Goal: Task Accomplishment & Management: Manage account settings

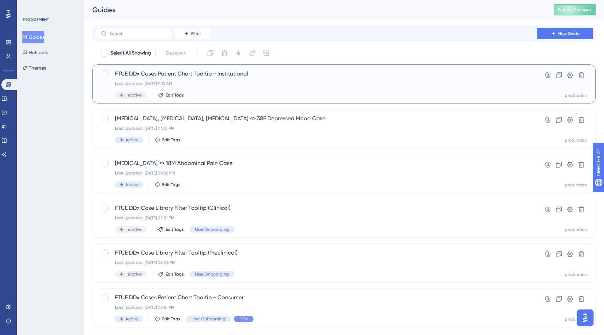
click at [217, 81] on div "Last Updated: Aug 27 2025, 11:12 AM" at bounding box center [316, 84] width 402 height 6
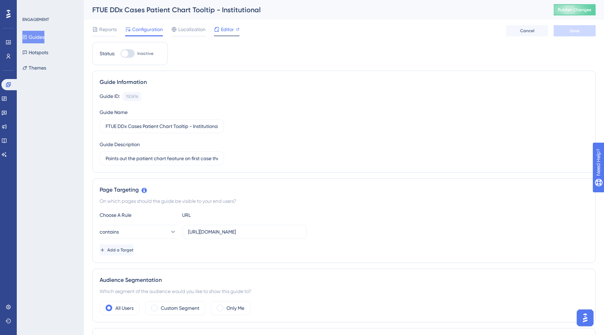
click at [225, 33] on span "Editor" at bounding box center [227, 29] width 13 height 8
click at [225, 29] on span "Editor" at bounding box center [227, 29] width 13 height 8
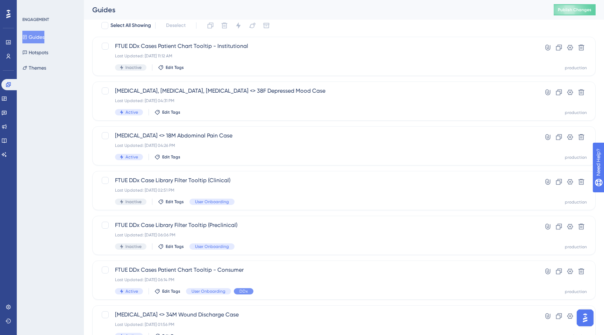
scroll to position [40, 0]
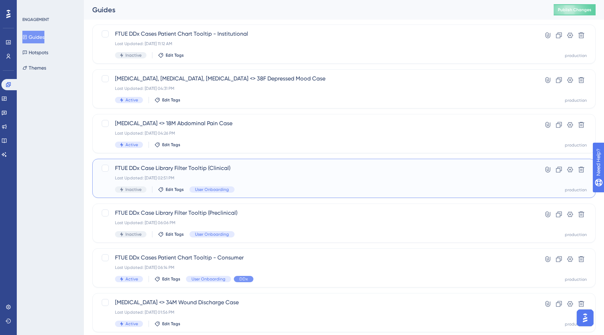
click at [195, 175] on div "Last Updated: Aug 21 2025, 02:51 PM" at bounding box center [316, 178] width 402 height 6
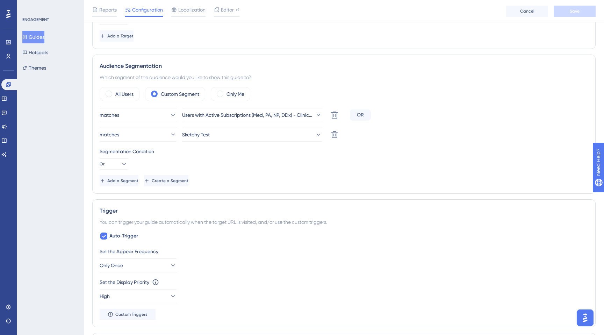
scroll to position [492, 0]
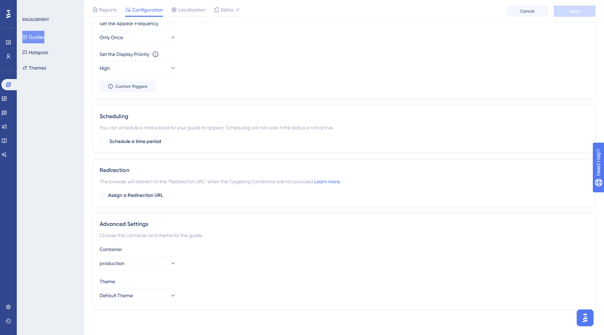
click at [524, 41] on div "Set the Appear Frequency Only Once" at bounding box center [344, 31] width 488 height 25
click at [489, 74] on div "Set the Display Priority This option will set the display priority between auto…" at bounding box center [344, 62] width 488 height 25
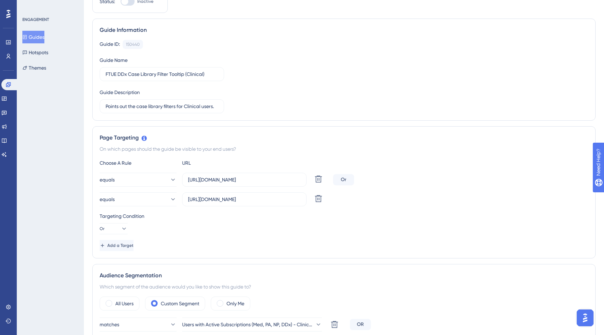
scroll to position [0, 0]
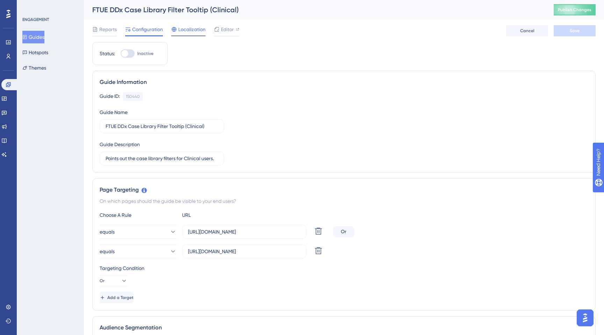
click at [192, 32] on span "Localization" at bounding box center [191, 29] width 27 height 8
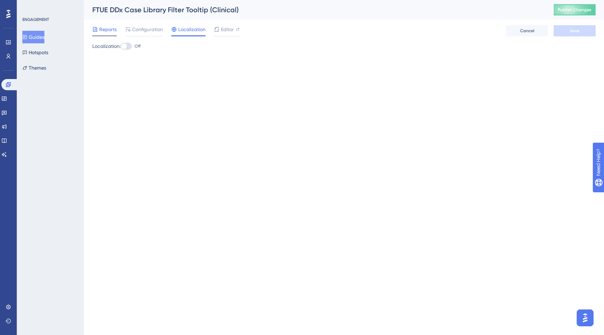
click at [112, 30] on span "Reports" at bounding box center [107, 29] width 17 height 8
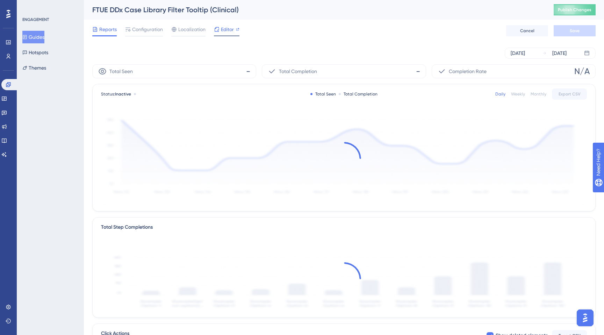
click at [222, 31] on span "Editor" at bounding box center [227, 29] width 13 height 8
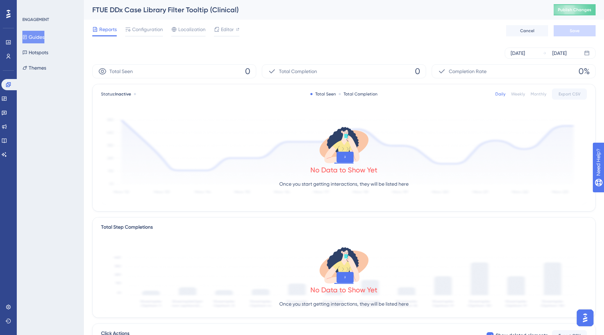
click at [37, 37] on button "Guides" at bounding box center [33, 37] width 22 height 13
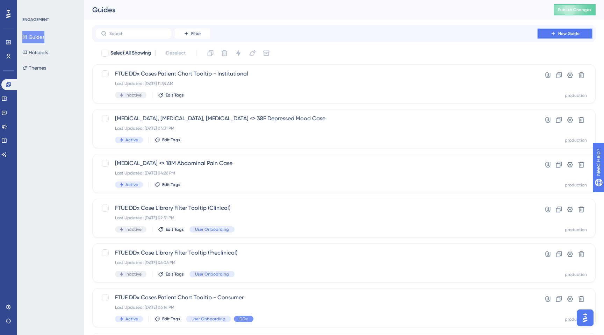
click at [570, 31] on span "New Guide" at bounding box center [568, 34] width 21 height 6
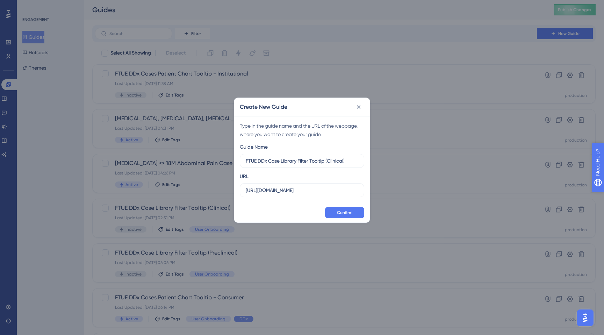
type input "FTUE DDx Case Library Filter Tooltip (Clinical)"
click at [308, 189] on input "https://app.sketchy.com" at bounding box center [302, 190] width 112 height 8
type input "https://app.sketchy.com/cases"
click at [327, 214] on button "Confirm" at bounding box center [344, 212] width 39 height 11
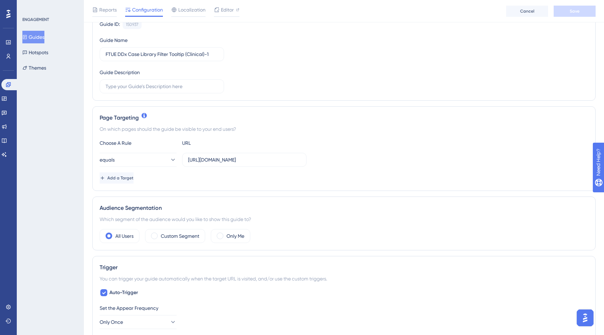
scroll to position [82, 0]
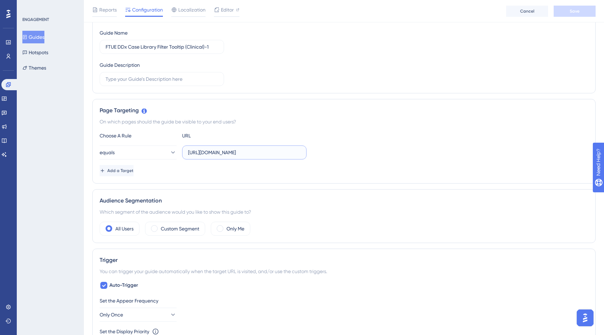
click at [233, 154] on input "https://app.sketchy.com/cases?search=&tags=&status=All&progress=&timeFilters=&c…" at bounding box center [244, 152] width 112 height 8
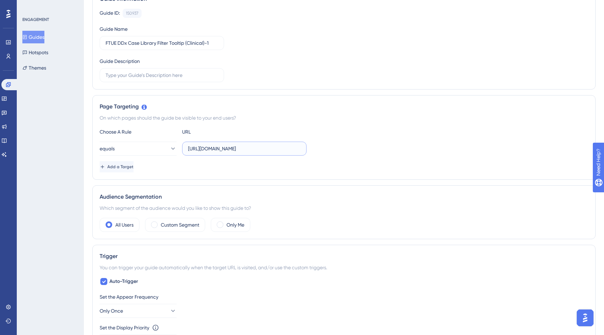
scroll to position [92, 0]
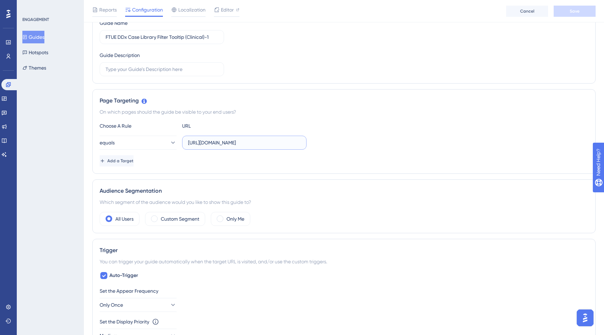
click at [224, 145] on input "https://app.sketchy.com/cases?search=&tags=&status=All&progress=&timeFilters=&c…" at bounding box center [244, 143] width 112 height 8
click at [253, 143] on input "https://app.sketchy.com/cases?search=&tags=&status=All&progress=&timeFilters=&c…" at bounding box center [244, 143] width 112 height 8
drag, startPoint x: 259, startPoint y: 143, endPoint x: 322, endPoint y: 157, distance: 65.3
click at [322, 157] on div "Choose A Rule URL equals https://app.sketchy.com/cases?search=&tags=&status=All…" at bounding box center [344, 144] width 488 height 45
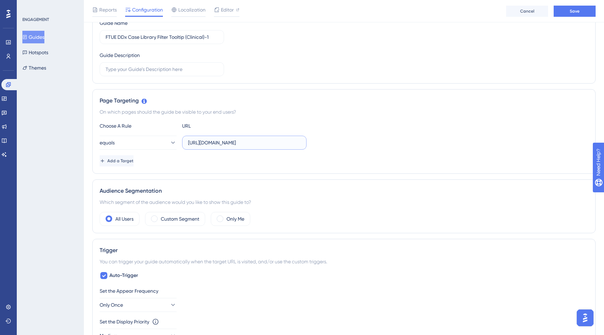
scroll to position [0, 0]
type input "https://app.sketchy.com/cases"
click at [134, 160] on span "Add a Target" at bounding box center [121, 161] width 26 height 6
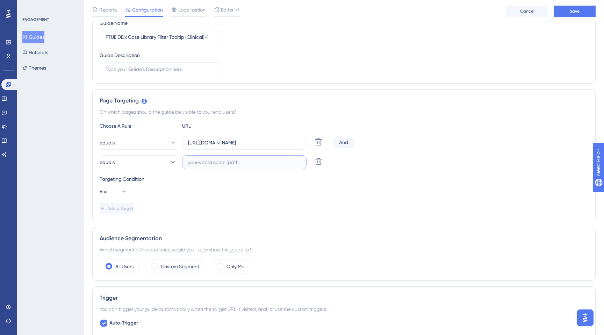
click at [215, 165] on input "text" at bounding box center [244, 162] width 112 height 8
click at [240, 143] on input "https://app.sketchy.com/cases" at bounding box center [244, 143] width 112 height 8
click at [226, 163] on input "text" at bounding box center [244, 162] width 112 height 8
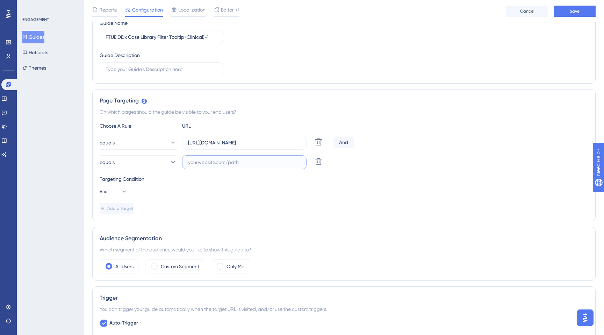
click at [226, 163] on input "text" at bounding box center [244, 162] width 112 height 8
paste input "https://app.sketchy.com/cases"
type input "https://app.sketchy.com/cases"
click at [320, 146] on icon at bounding box center [318, 142] width 8 height 8
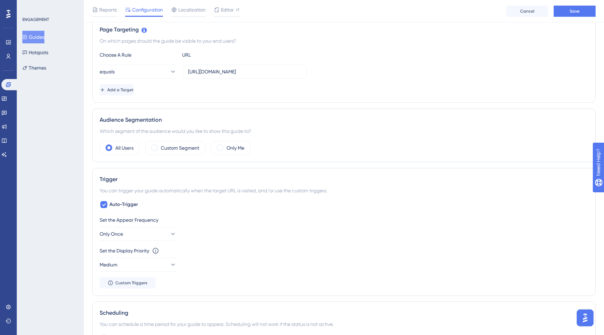
scroll to position [168, 0]
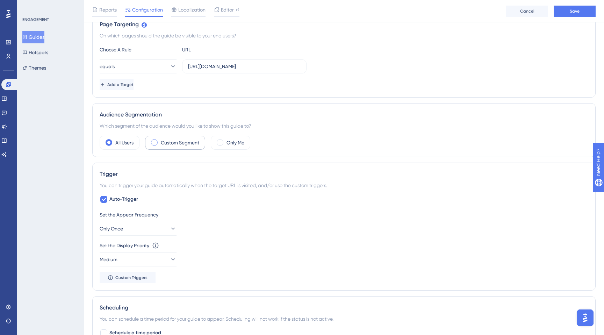
click at [152, 142] on span at bounding box center [154, 142] width 7 height 7
click at [160, 140] on input "radio" at bounding box center [160, 140] width 0 height 0
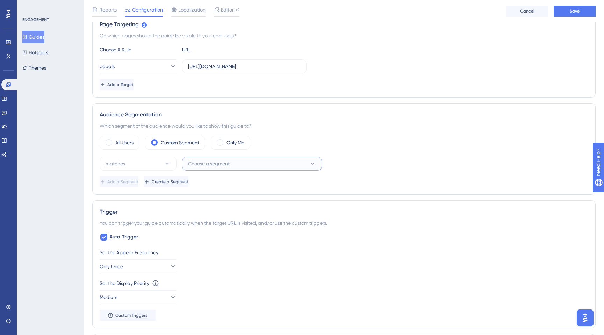
click at [202, 162] on span "Choose a segment" at bounding box center [209, 163] width 42 height 8
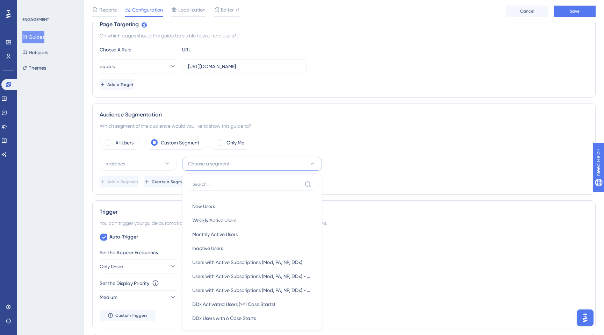
scroll to position [252, 0]
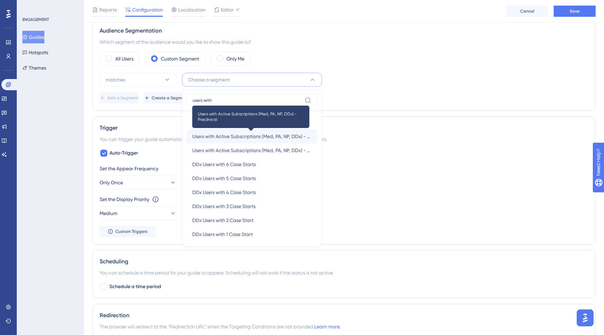
type input "users with"
click at [262, 139] on span "Users with Active Subscriptions (Med, PA, NP, DDx) - Preclinical" at bounding box center [251, 136] width 119 height 8
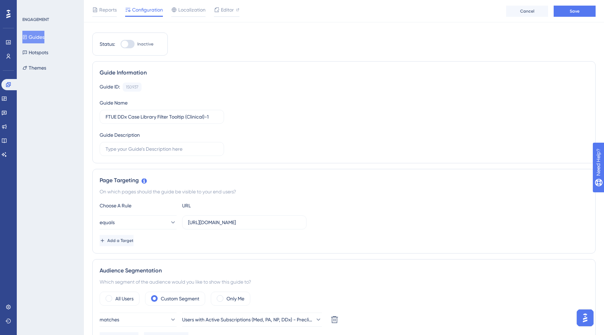
scroll to position [0, 0]
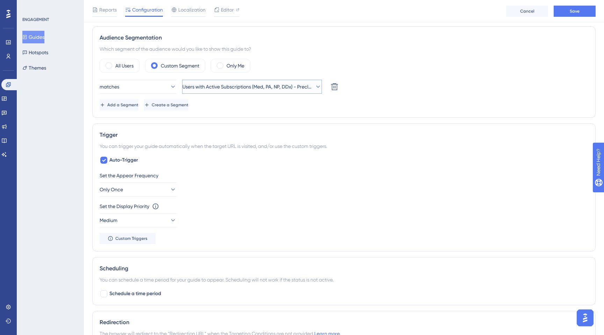
click at [280, 88] on span "Users with Active Subscriptions (Med, PA, NP, DDx) - Preclinical" at bounding box center [246, 86] width 129 height 8
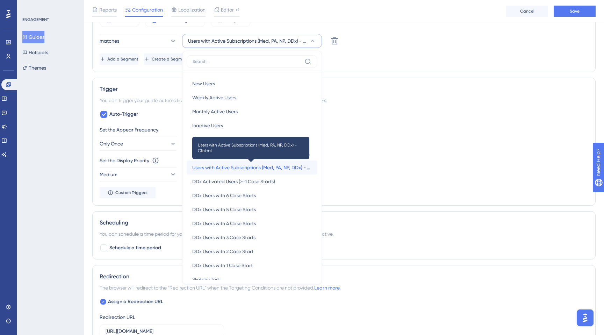
click at [252, 164] on span "Users with Active Subscriptions (Med, PA, NP, DDx) - Clinical" at bounding box center [251, 167] width 119 height 8
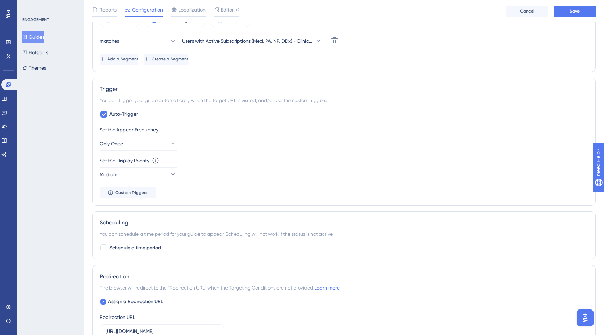
click at [330, 131] on div "Set the Appear Frequency" at bounding box center [344, 129] width 488 height 8
click at [132, 60] on span "Add a Segment" at bounding box center [123, 59] width 31 height 6
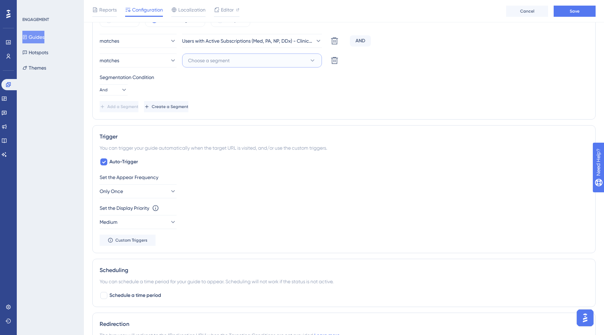
click at [215, 63] on span "Choose a segment" at bounding box center [209, 60] width 42 height 8
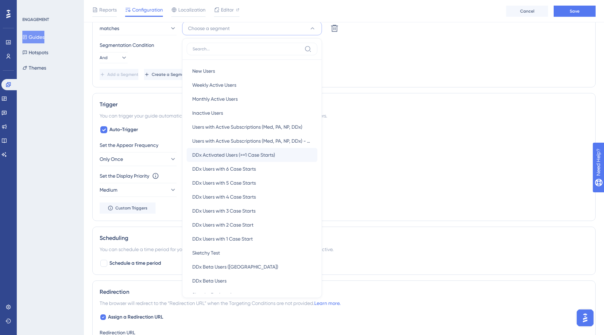
scroll to position [110, 0]
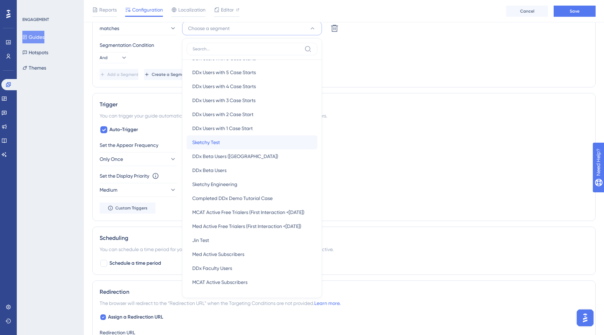
click at [217, 145] on span "Sketchy Test" at bounding box center [206, 142] width 28 height 8
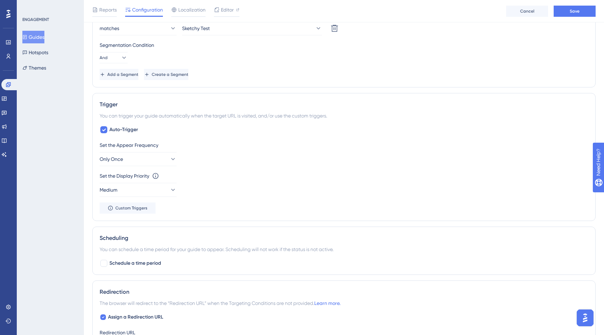
click at [352, 112] on div "You can trigger your guide automatically when the target URL is visited, and/or…" at bounding box center [344, 115] width 488 height 8
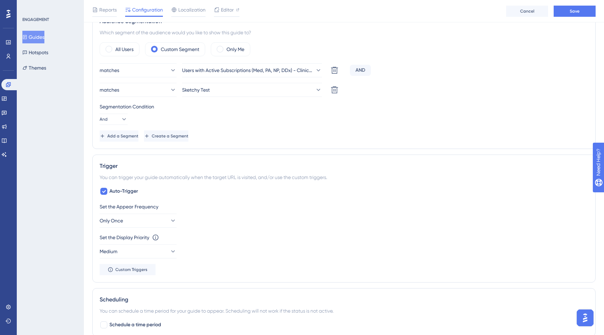
scroll to position [257, 0]
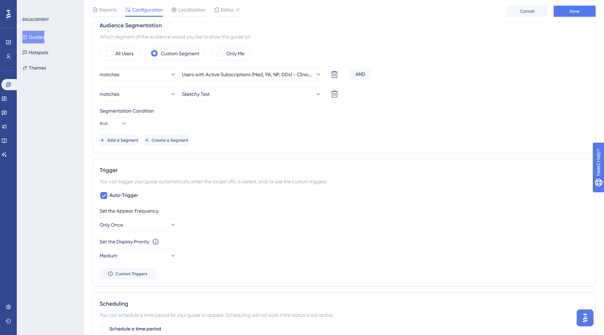
click at [358, 73] on div "AND" at bounding box center [360, 74] width 21 height 11
click at [365, 75] on div "AND" at bounding box center [360, 74] width 21 height 11
click at [126, 122] on button "And" at bounding box center [114, 123] width 28 height 11
click at [111, 154] on span "Or" at bounding box center [110, 157] width 6 height 8
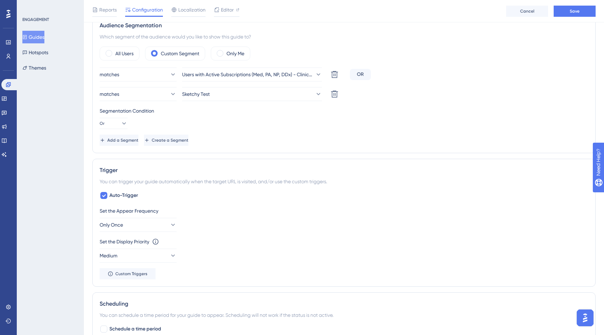
click at [305, 125] on div "Segmentation Condition Or" at bounding box center [344, 118] width 488 height 22
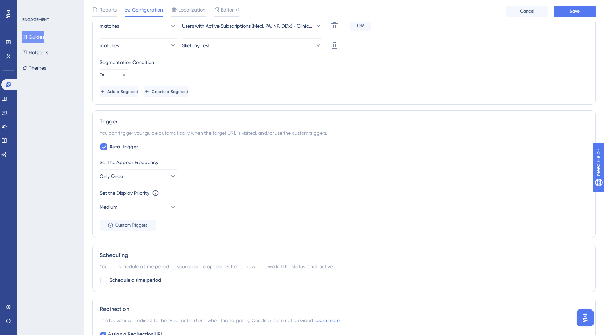
scroll to position [306, 0]
click at [148, 208] on button "Medium" at bounding box center [138, 206] width 77 height 14
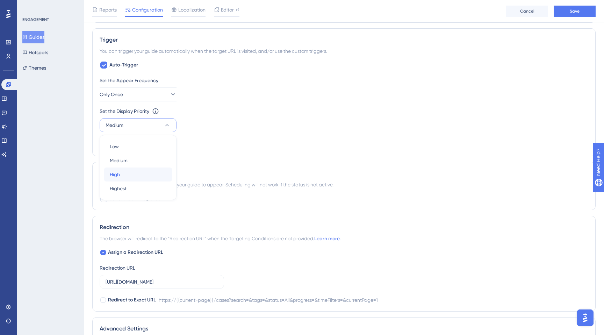
click at [133, 173] on div "High High" at bounding box center [138, 174] width 57 height 14
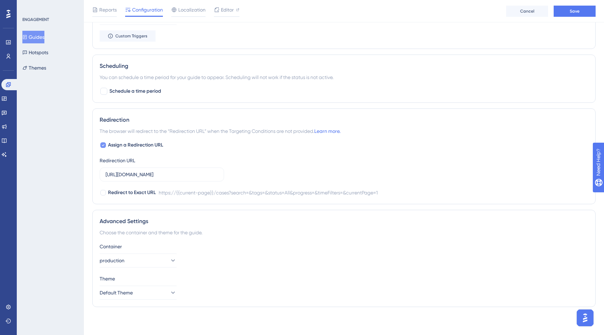
click at [104, 146] on div at bounding box center [103, 145] width 6 height 6
checkbox input "false"
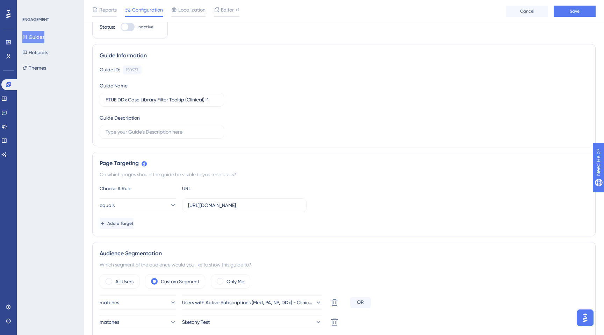
scroll to position [0, 0]
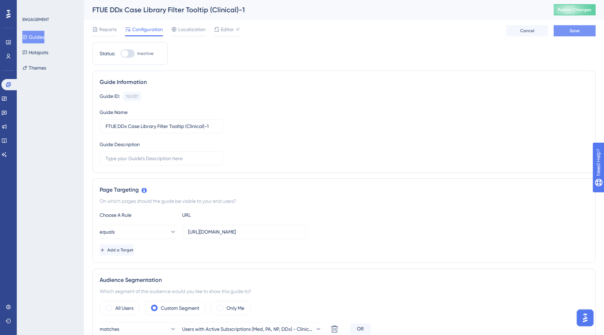
click at [572, 32] on span "Save" at bounding box center [574, 31] width 10 height 6
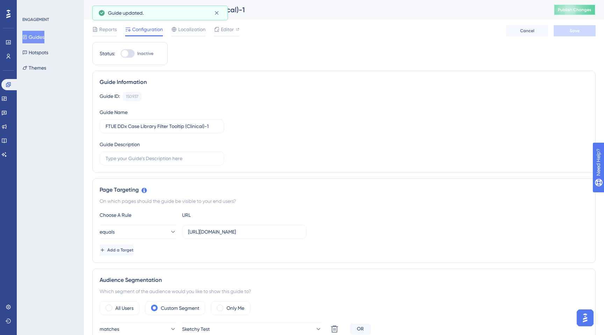
click at [567, 10] on span "Publish Changes" at bounding box center [575, 10] width 34 height 6
click at [221, 29] on span "Editor" at bounding box center [227, 29] width 13 height 8
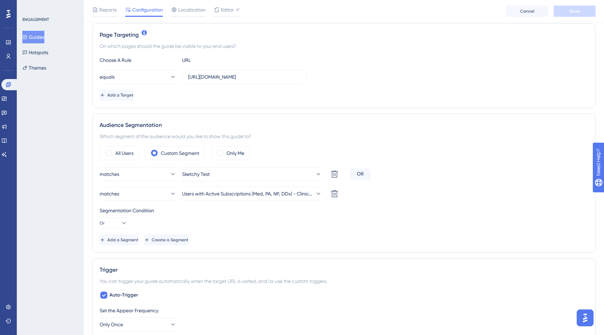
scroll to position [157, 0]
click at [133, 95] on span "Add a Target" at bounding box center [120, 96] width 26 height 6
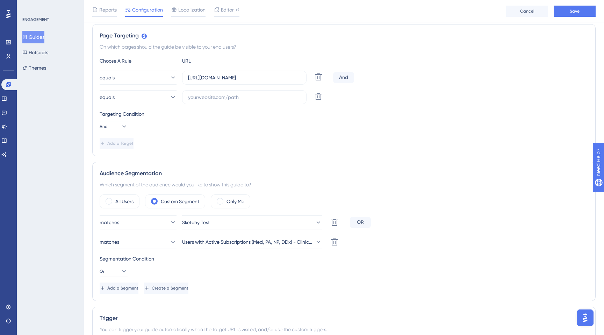
click at [233, 104] on div "Choose A Rule URL equals https://app.sketchy.com/cases Delete And equals Delete…" at bounding box center [344, 103] width 488 height 92
click at [228, 99] on input "text" at bounding box center [244, 97] width 112 height 8
paste input "https://app.sketchy.com/cases?search=&tags=&status=All&progress=&timeFilters=&c…"
type input "https://app.sketchy.com/cases?search=&tags=&status=All&progress=&timeFilters=&c…"
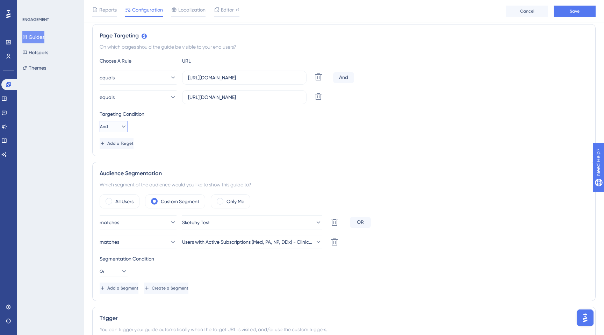
click at [120, 128] on icon at bounding box center [123, 126] width 7 height 7
click at [113, 160] on div "Or Or" at bounding box center [113, 160] width 13 height 14
click at [270, 133] on div "Choose A Rule URL equals https://app.sketchy.com/cases Delete Or equals https:/…" at bounding box center [344, 103] width 488 height 92
click at [573, 15] on button "Save" at bounding box center [574, 11] width 42 height 11
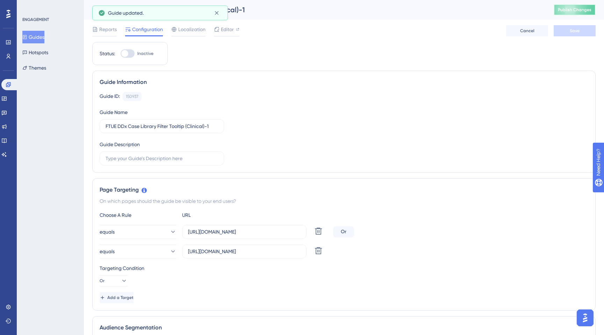
click at [580, 10] on span "Publish Changes" at bounding box center [575, 10] width 34 height 6
click at [230, 33] on span "Editor" at bounding box center [227, 29] width 13 height 8
click at [41, 40] on button "Guides" at bounding box center [33, 37] width 22 height 13
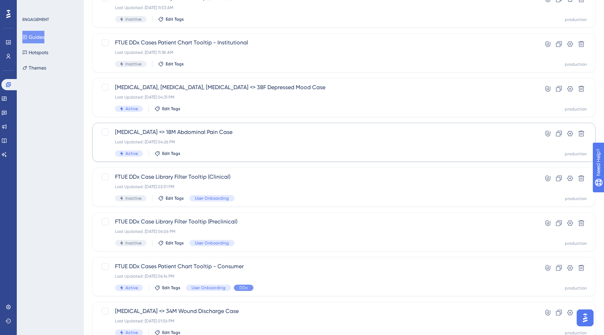
scroll to position [89, 0]
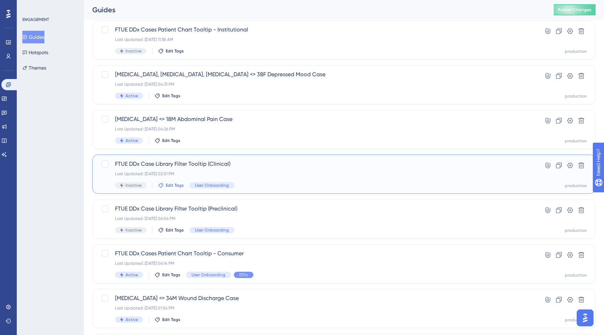
click at [169, 184] on span "Edit Tags" at bounding box center [175, 185] width 18 height 6
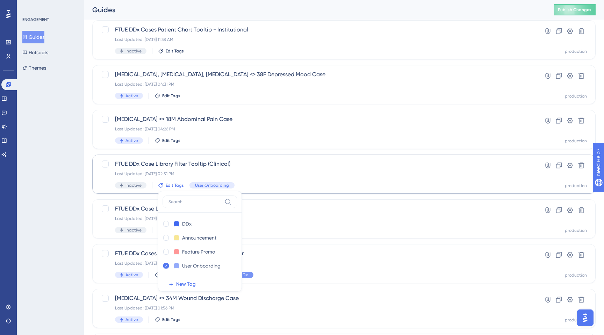
scroll to position [162, 0]
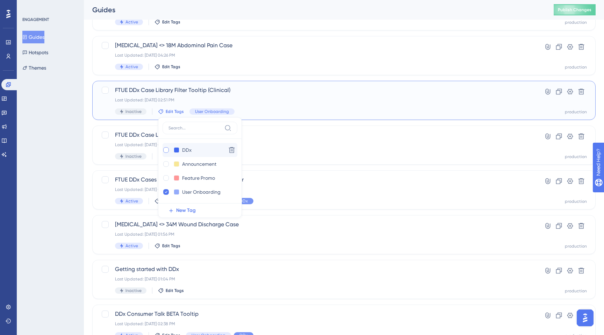
click at [165, 150] on div at bounding box center [166, 150] width 6 height 6
checkbox input "true"
click at [305, 194] on div "FTUE DDx Cases Patient Chart Tooltip - Consumer Last Updated: Aug 28 2025, 06:1…" at bounding box center [316, 189] width 402 height 29
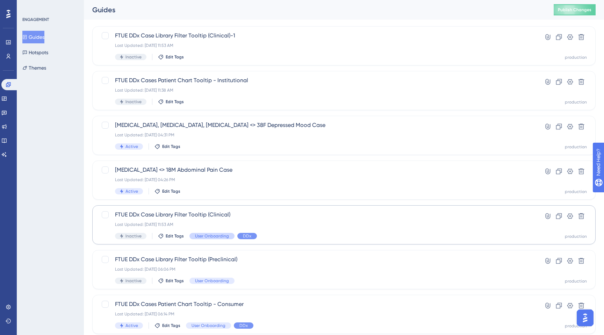
scroll to position [37, 0]
click at [180, 103] on span "Edit Tags" at bounding box center [175, 103] width 18 height 6
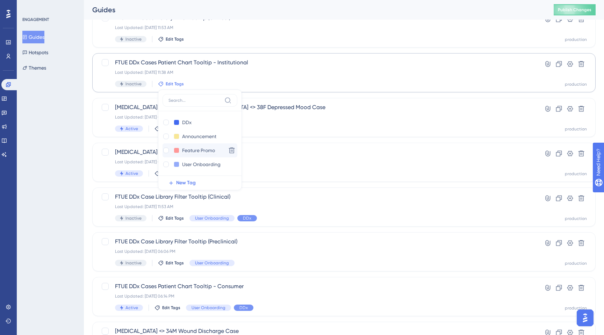
scroll to position [53, 0]
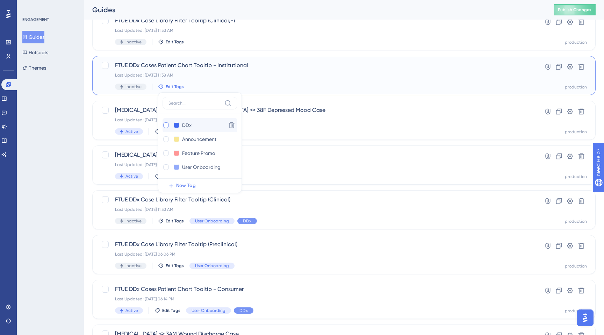
click at [167, 126] on div at bounding box center [166, 125] width 6 height 6
checkbox input "true"
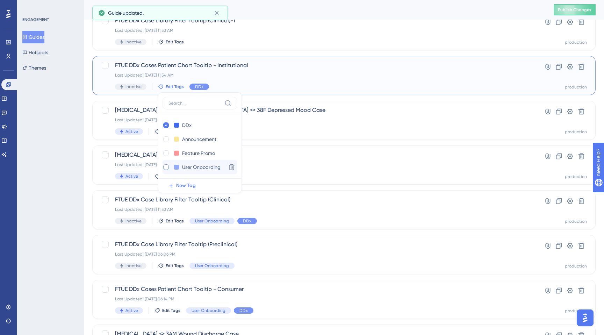
click at [165, 165] on div at bounding box center [166, 167] width 6 height 6
checkbox input "true"
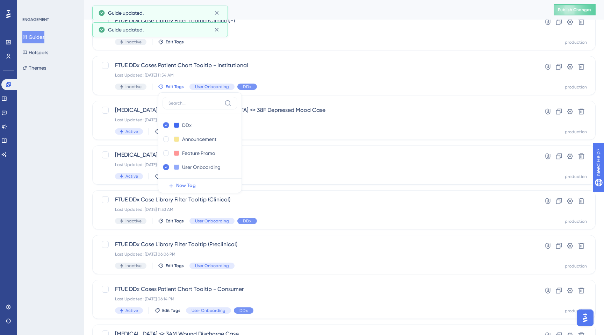
click at [85, 97] on div "Performance Users Engagement Widgets Feedback Product Updates Knowledge Base AI…" at bounding box center [344, 225] width 520 height 506
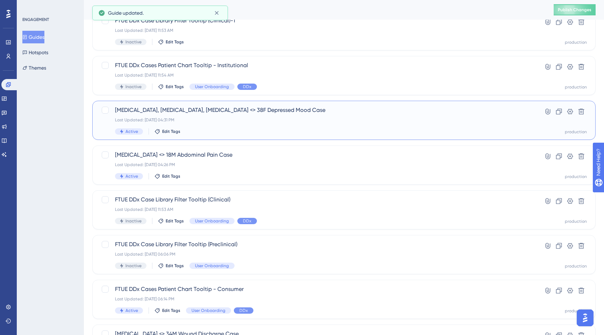
click at [198, 130] on div "Active Edit Tags" at bounding box center [316, 131] width 402 height 6
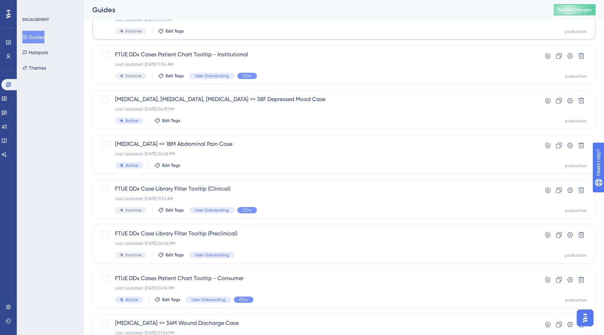
scroll to position [67, 0]
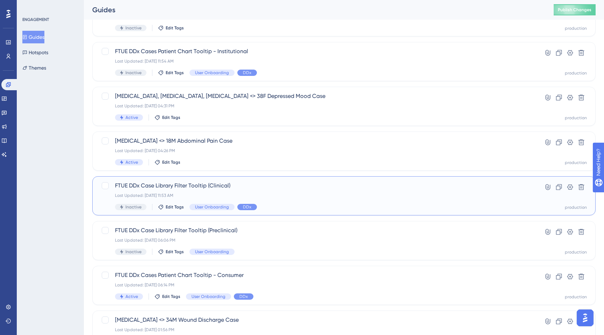
click at [205, 196] on div "Last Updated: Aug 29 2025, 11:53 AM" at bounding box center [316, 195] width 402 height 6
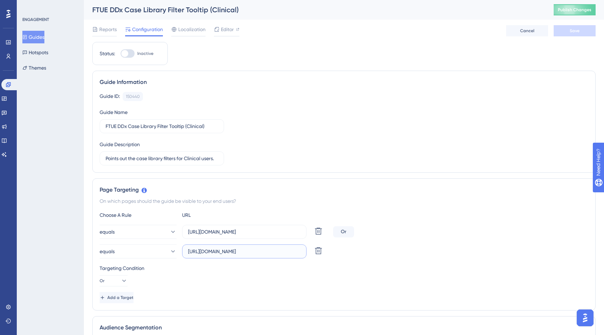
click at [216, 252] on input "https://app.sketchy.com/cases?status=All&search=" at bounding box center [244, 251] width 112 height 8
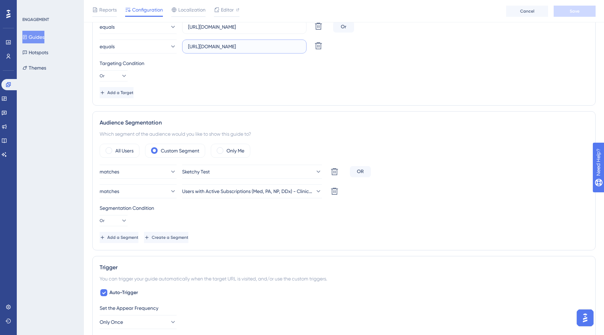
scroll to position [292, 0]
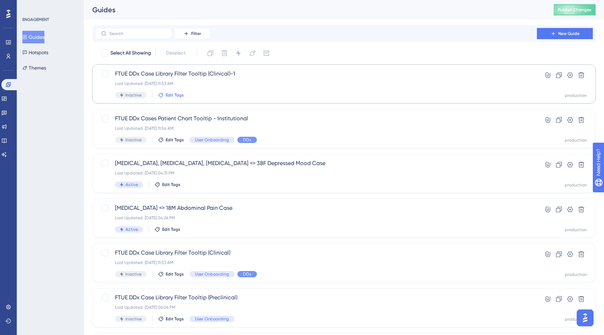
click at [169, 97] on span "Edit Tags" at bounding box center [175, 95] width 18 height 6
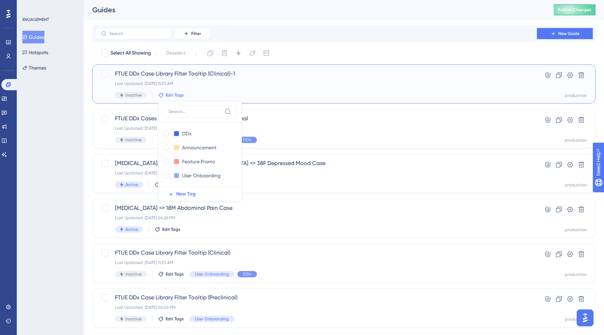
click at [147, 74] on span "FTUE DDx Case Library Filter Tooltip (Clinical)-1" at bounding box center [316, 74] width 402 height 8
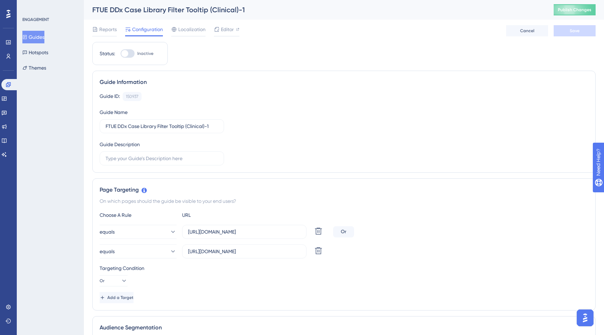
scroll to position [1, 0]
click at [125, 299] on button "Add a Target" at bounding box center [117, 295] width 35 height 11
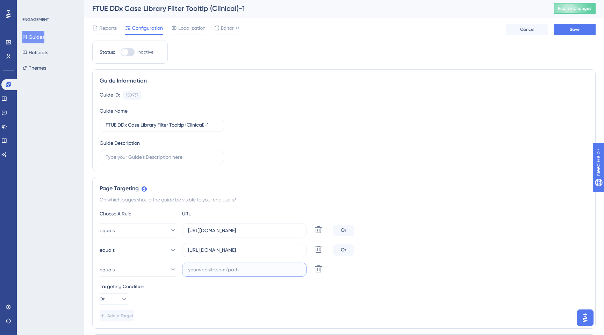
click at [227, 267] on input "text" at bounding box center [244, 270] width 112 height 8
paste input "https://app.sketchy.com/cases?status=All&search="
type input "https://app.sketchy.com/cases?status=All&search="
click at [275, 294] on div "Targeting Condition Or" at bounding box center [344, 293] width 488 height 22
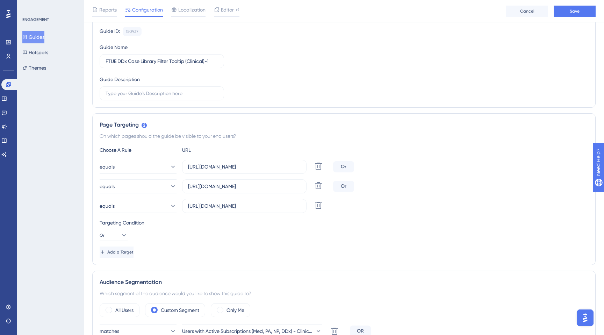
scroll to position [0, 0]
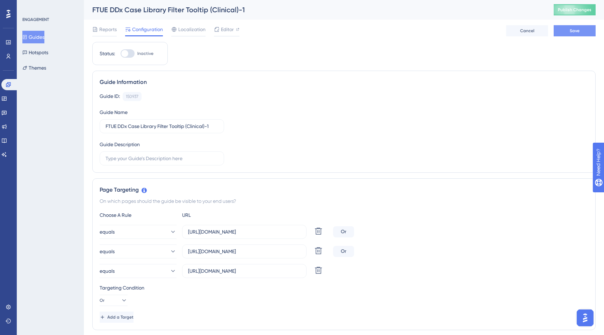
click at [581, 31] on button "Save" at bounding box center [574, 30] width 42 height 11
click at [553, 72] on div "Guide Information Guide ID: 150937 Copy Guide Name FTUE DDx Case Library Filter…" at bounding box center [343, 122] width 503 height 102
click at [220, 31] on div "Editor" at bounding box center [227, 29] width 26 height 8
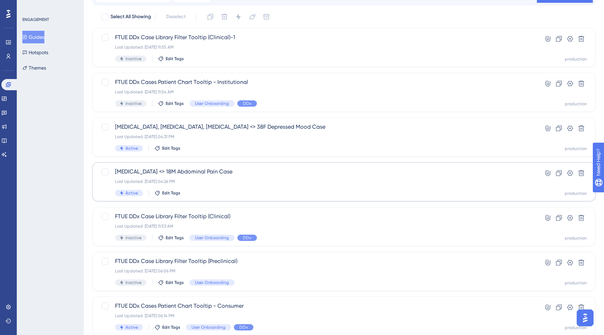
scroll to position [84, 0]
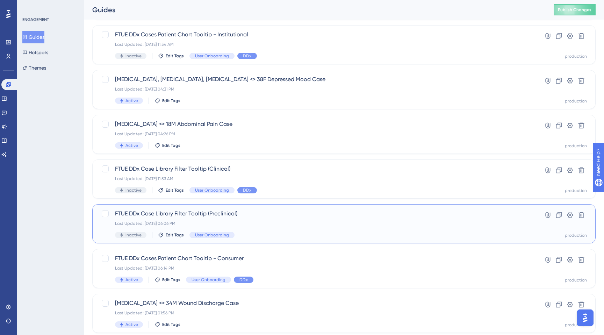
click at [203, 220] on div "Last Updated: Aug 28 2025, 06:06 PM" at bounding box center [316, 223] width 402 height 6
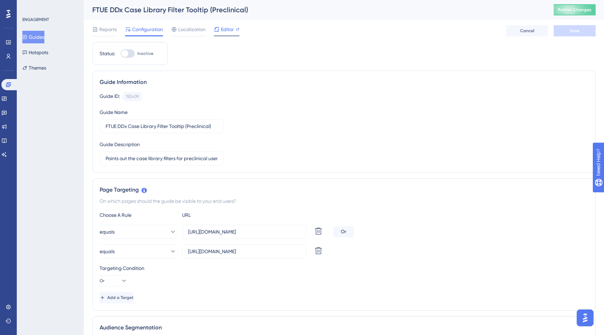
click at [226, 32] on span "Editor" at bounding box center [227, 29] width 13 height 8
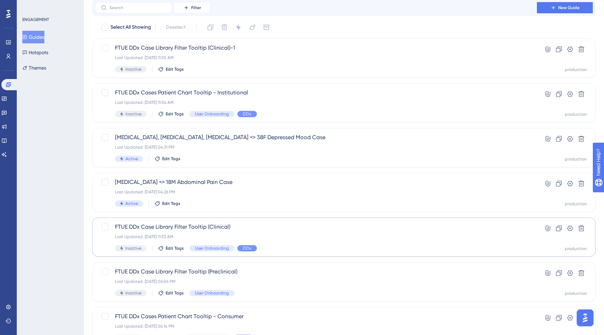
scroll to position [29, 0]
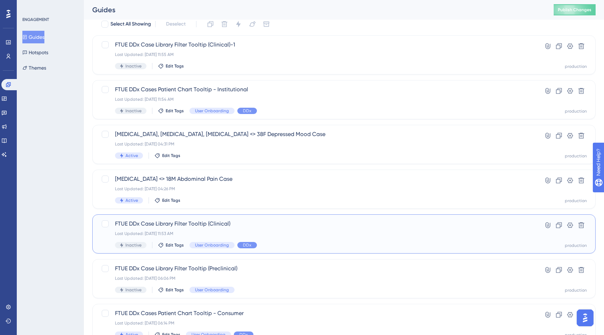
click at [243, 225] on span "FTUE DDx Case Library Filter Tooltip (Clinical)" at bounding box center [316, 223] width 402 height 8
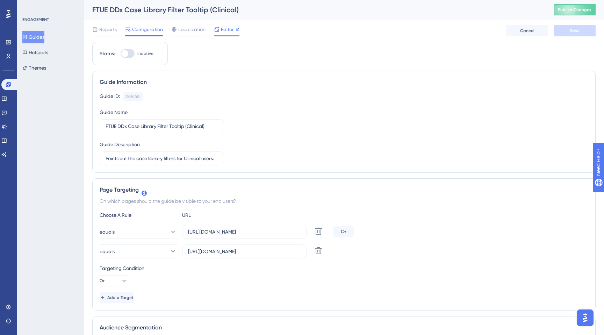
click at [228, 31] on span "Editor" at bounding box center [227, 29] width 13 height 8
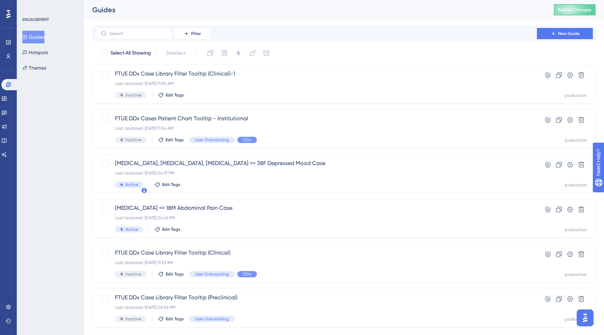
scroll to position [29, 0]
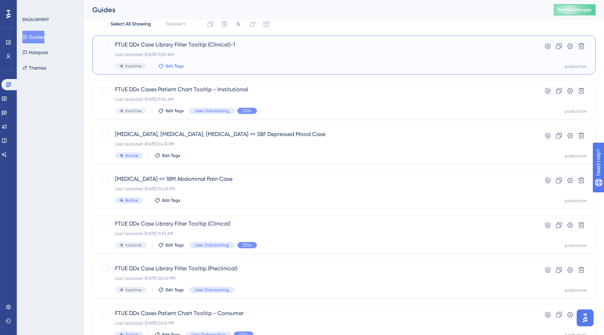
click at [172, 66] on span "Edit Tags" at bounding box center [175, 66] width 18 height 6
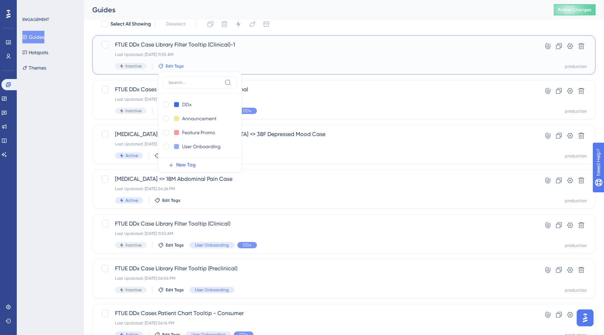
click at [198, 59] on div "FTUE DDx Case Library Filter Tooltip (Clinical)-1 Last Updated: Aug 29 2025, 11…" at bounding box center [316, 55] width 402 height 29
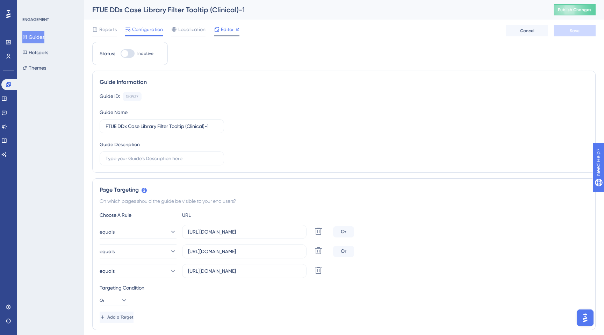
click at [221, 29] on span "Editor" at bounding box center [227, 29] width 13 height 8
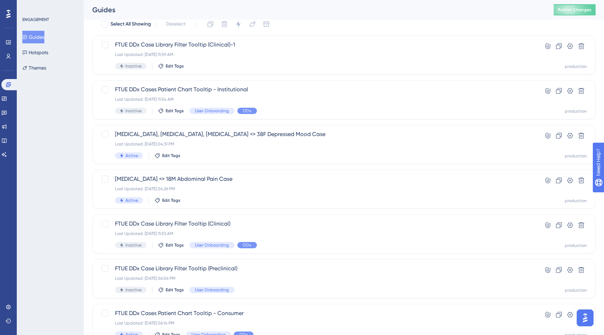
scroll to position [33, 0]
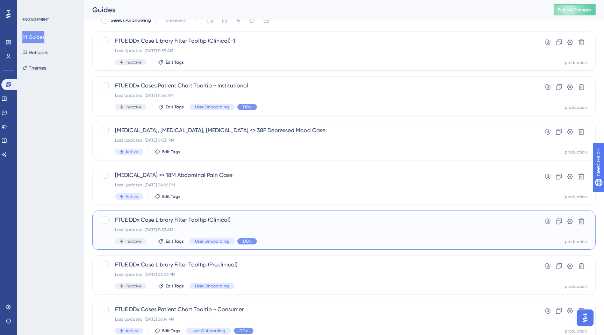
click at [205, 230] on div "Last Updated: Aug 29 2025, 11:53 AM" at bounding box center [316, 230] width 402 height 6
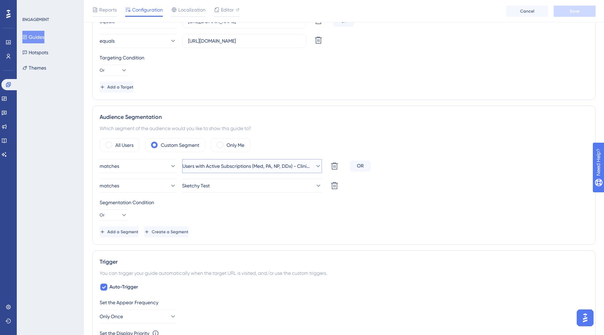
click at [211, 170] on span "Users with Active Subscriptions (Med, PA, NP, DDx) - Clinical" at bounding box center [246, 166] width 129 height 8
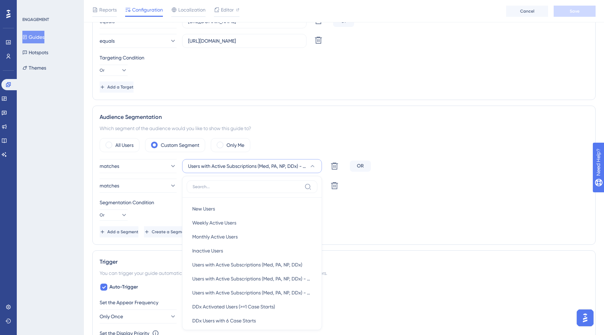
scroll to position [298, 0]
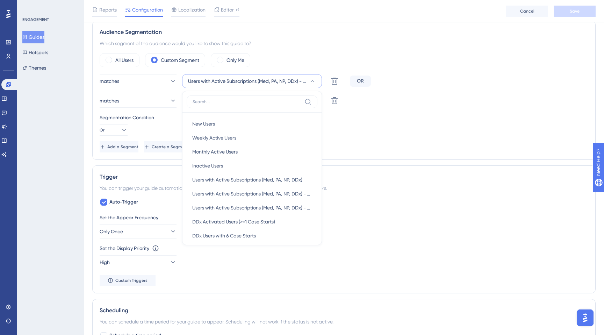
click at [368, 145] on div "Add a Segment Create a Segment" at bounding box center [344, 146] width 488 height 11
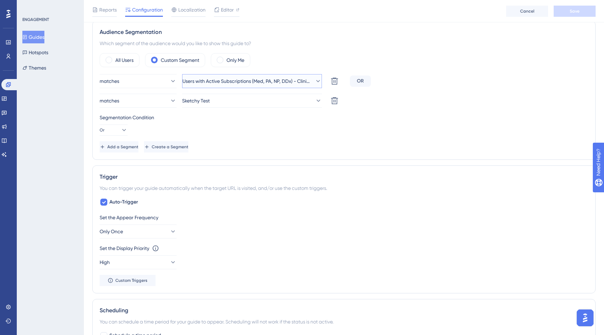
click at [303, 80] on span "Users with Active Subscriptions (Med, PA, NP, DDx) - Clinical" at bounding box center [246, 81] width 129 height 8
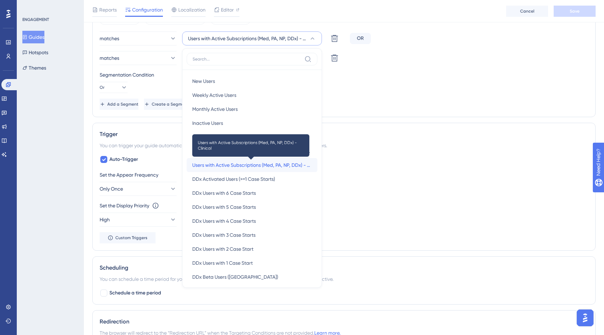
click at [296, 163] on span "Users with Active Subscriptions (Med, PA, NP, DDx) - Clinical" at bounding box center [251, 165] width 119 height 8
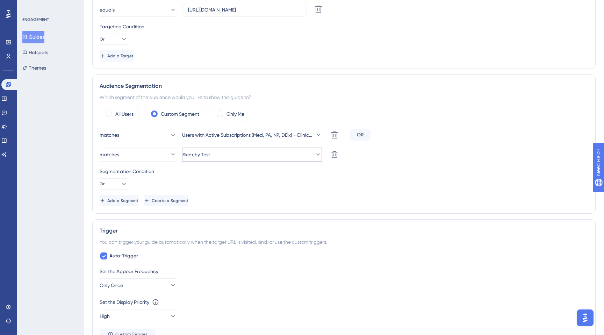
scroll to position [0, 0]
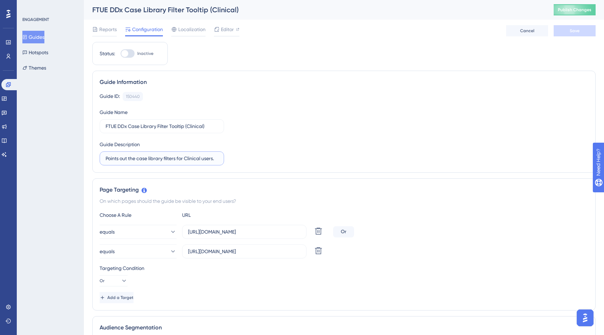
click at [184, 158] on input "Points out the case library filters for Clinical users." at bounding box center [162, 158] width 112 height 8
click at [206, 127] on input "FTUE DDx Case Library Filter Tooltip (Clinical)" at bounding box center [162, 126] width 112 height 8
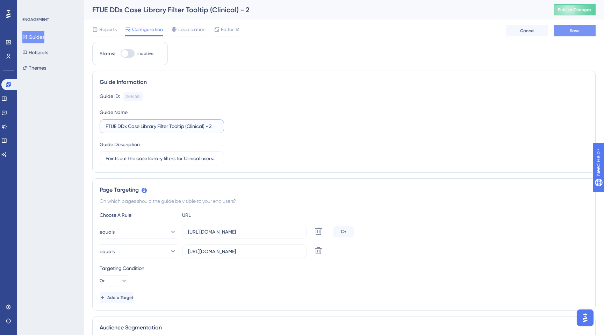
type input "FTUE DDx Case Library Filter Tooltip (Clinical) - 2"
click at [570, 34] on button "Save" at bounding box center [574, 30] width 42 height 11
click at [38, 35] on button "Guides" at bounding box center [33, 37] width 22 height 13
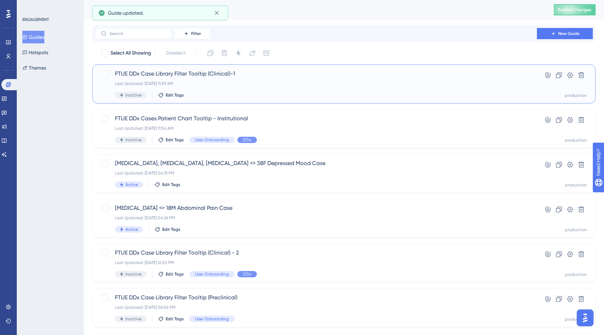
click at [218, 94] on div "Inactive Edit Tags" at bounding box center [316, 95] width 402 height 6
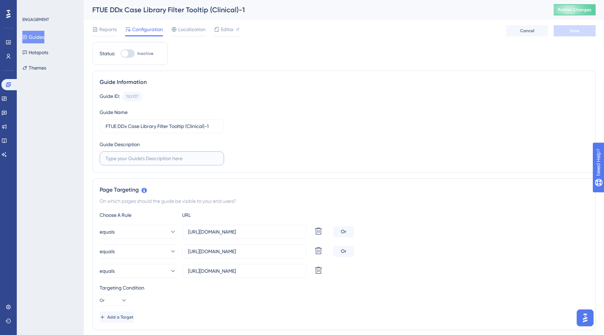
click at [158, 157] on input "text" at bounding box center [162, 158] width 112 height 8
paste input "Points out the case library filters for Clinical users."
type input "Points out the case library filters for Clinical users."
click at [262, 151] on div "Guide ID: 150937 Copy Guide Name FTUE DDx Case Library Filter Tooltip (Clinical…" at bounding box center [344, 128] width 488 height 73
click at [234, 9] on div "FTUE DDx Case Library Filter Tooltip (Clinical)-1" at bounding box center [314, 10] width 444 height 10
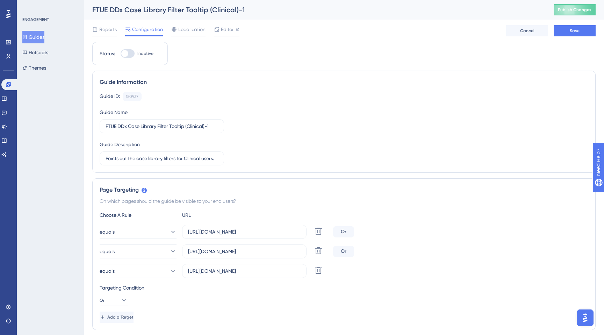
click at [232, 12] on div "FTUE DDx Case Library Filter Tooltip (Clinical)-1" at bounding box center [314, 10] width 444 height 10
click at [213, 126] on input "FTUE DDx Case Library Filter Tooltip (Clinical)-1" at bounding box center [162, 126] width 112 height 8
type input "FTUE DDx Case Library Filter Tooltip (Clinical)"
click at [384, 130] on div "Guide ID: 150937 Copy Guide Name FTUE DDx Case Library Filter Tooltip (Clinical…" at bounding box center [344, 128] width 488 height 73
click at [575, 31] on span "Save" at bounding box center [574, 31] width 10 height 6
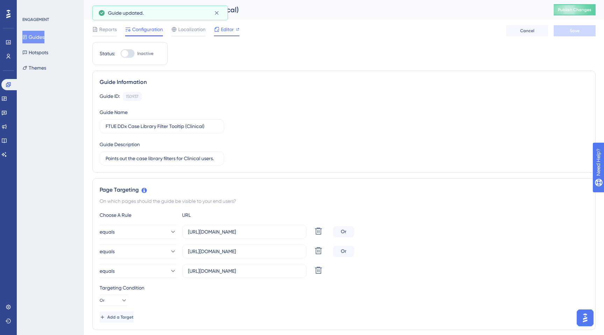
click at [220, 29] on div "Editor" at bounding box center [227, 29] width 26 height 8
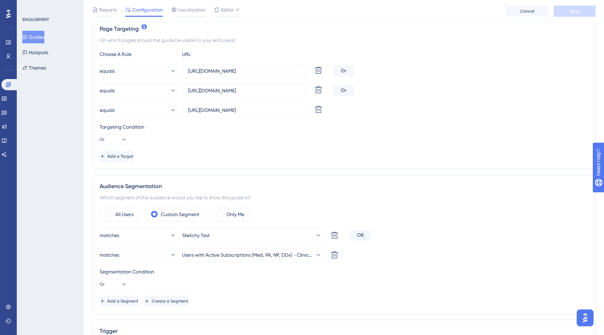
scroll to position [166, 0]
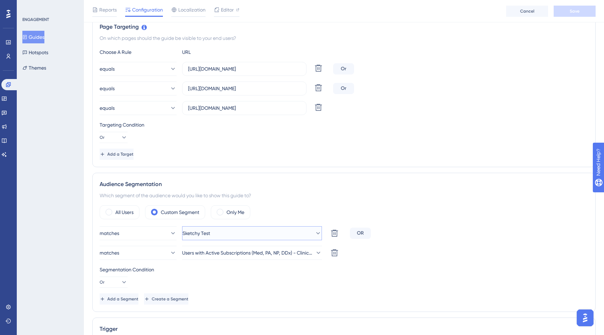
click at [216, 233] on button "Sketchy Test" at bounding box center [252, 233] width 140 height 14
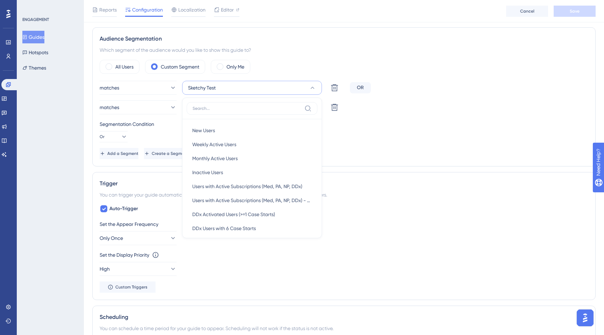
click at [220, 289] on div "Set the Appear Frequency Only Once Set the Display Priority This option will se…" at bounding box center [344, 256] width 488 height 73
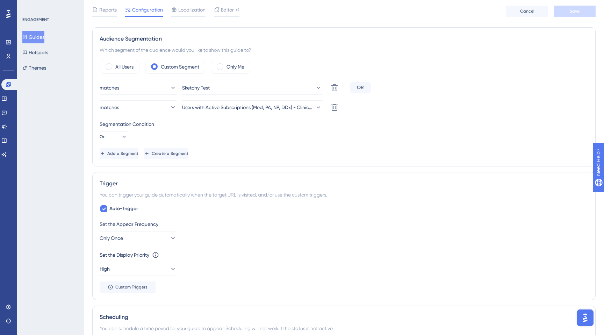
click at [53, 104] on div "ENGAGEMENT Guides Hotspots Themes" at bounding box center [50, 167] width 67 height 335
click at [7, 128] on icon at bounding box center [4, 127] width 6 height 6
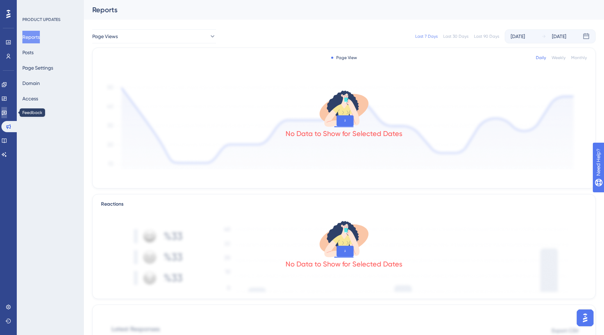
click at [7, 112] on icon at bounding box center [4, 113] width 6 height 6
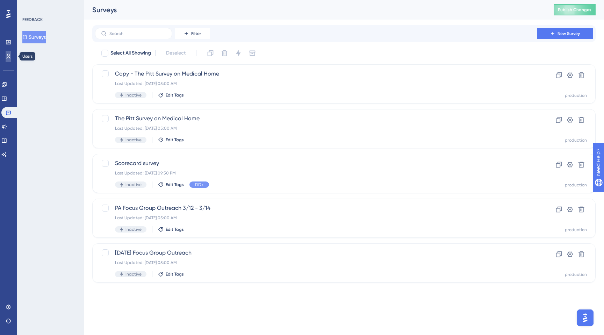
click at [9, 53] on icon at bounding box center [9, 56] width 6 height 6
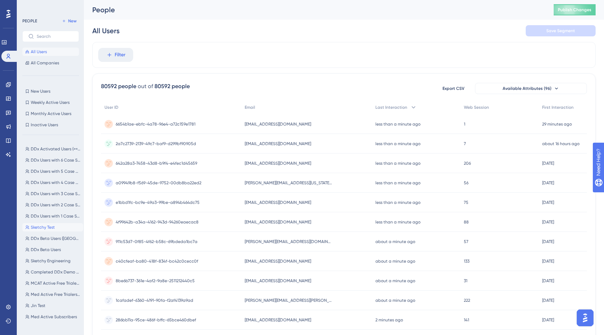
click at [52, 228] on span "Sketchy Test" at bounding box center [43, 227] width 24 height 6
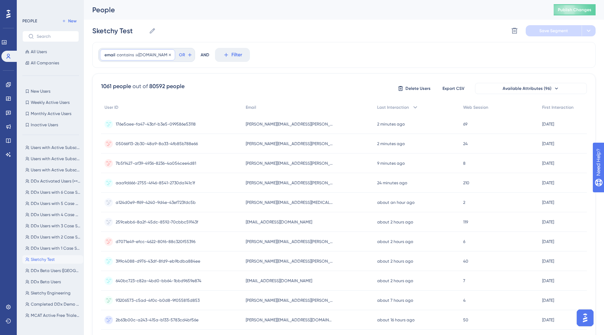
click at [147, 56] on span "@sketchy.com" at bounding box center [152, 55] width 35 height 6
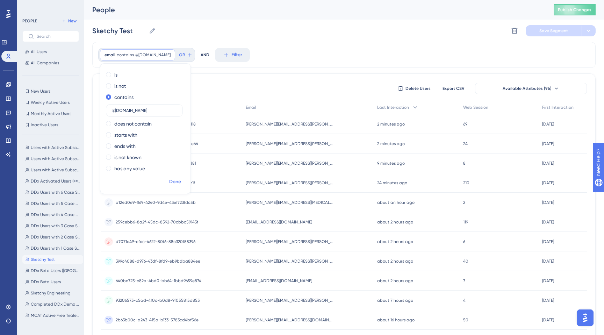
click at [177, 185] on span "Done" at bounding box center [175, 181] width 12 height 8
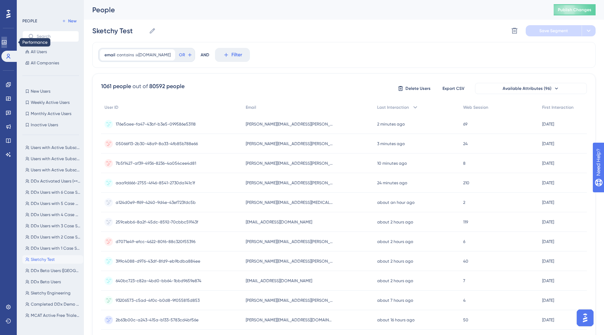
click at [7, 42] on icon at bounding box center [4, 42] width 6 height 6
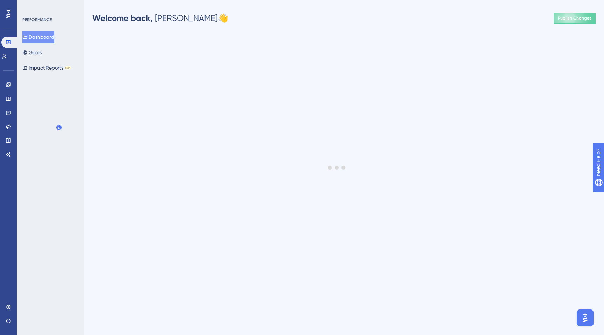
click at [1, 98] on div "Performance Users Engagement Widgets Feedback Product Updates Knowledge Base AI…" at bounding box center [8, 167] width 17 height 335
click at [9, 96] on icon at bounding box center [8, 98] width 5 height 4
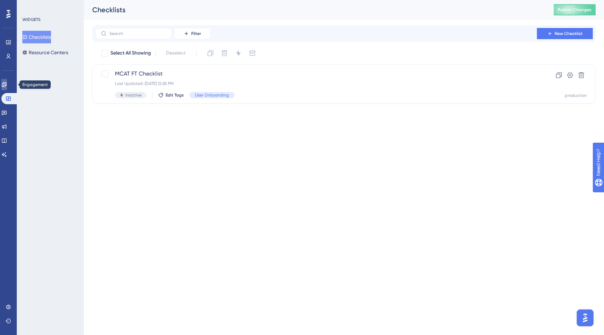
click at [4, 86] on link at bounding box center [4, 84] width 6 height 11
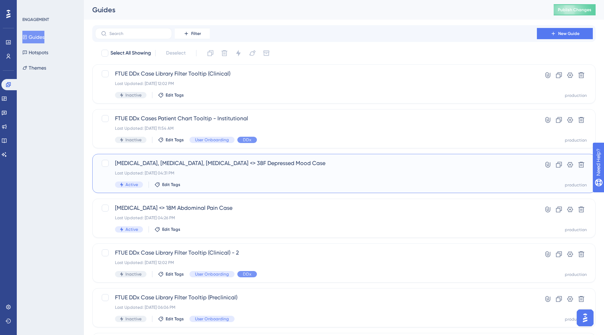
click at [168, 187] on div "Active Edit Tags" at bounding box center [316, 184] width 402 height 6
click at [168, 184] on span "Edit Tags" at bounding box center [171, 185] width 18 height 6
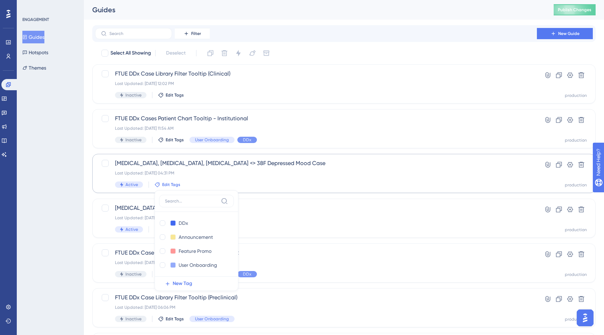
scroll to position [73, 0]
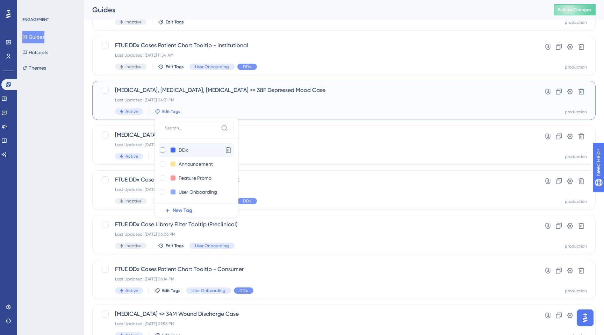
click at [163, 151] on div at bounding box center [163, 150] width 6 height 6
checkbox input "true"
click at [58, 182] on div "ENGAGEMENT Guides Hotspots Themes" at bounding box center [50, 167] width 67 height 335
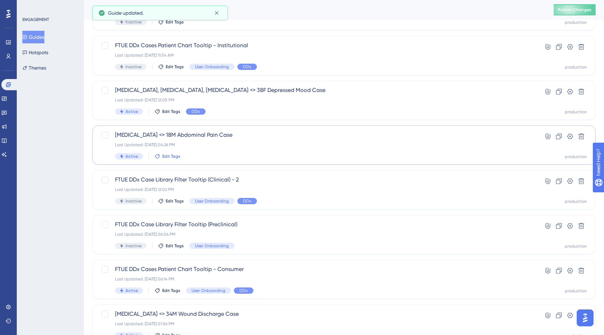
click at [166, 158] on span "Edit Tags" at bounding box center [171, 156] width 18 height 6
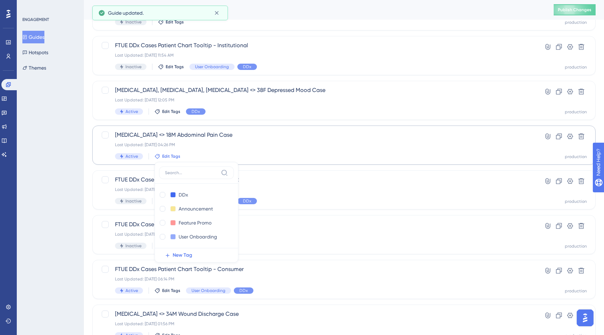
scroll to position [118, 0]
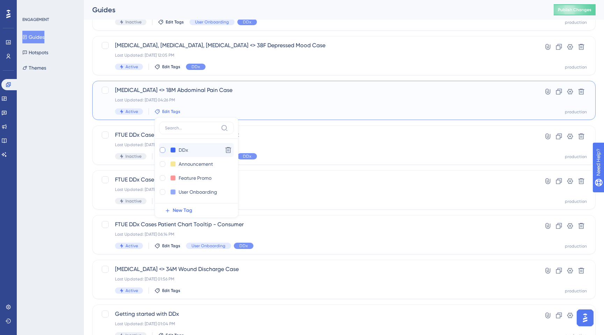
click at [160, 152] on div at bounding box center [163, 150] width 6 height 6
checkbox input "true"
click at [68, 151] on div "ENGAGEMENT Guides Hotspots Themes" at bounding box center [50, 167] width 67 height 335
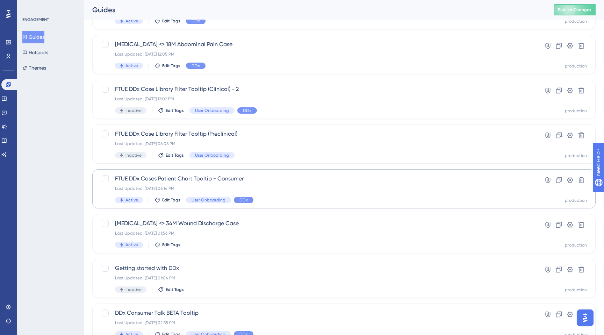
scroll to position [181, 0]
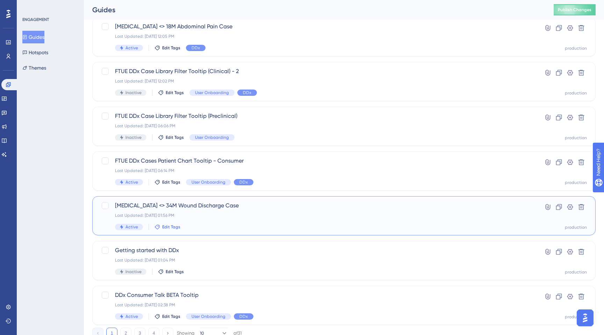
click at [172, 228] on span "Edit Tags" at bounding box center [171, 227] width 18 height 6
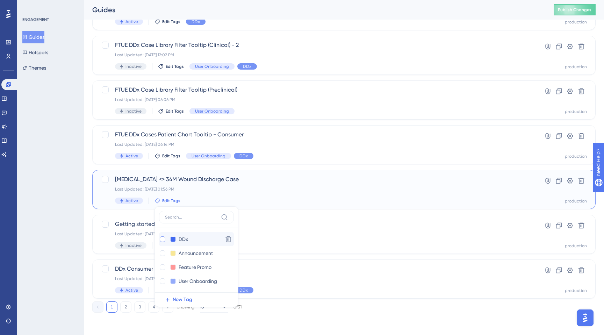
click at [163, 239] on div at bounding box center [163, 239] width 6 height 6
checkbox input "true"
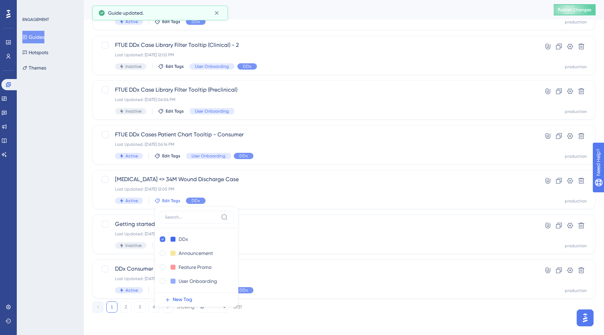
click at [50, 198] on div "ENGAGEMENT Guides Hotspots Themes" at bounding box center [50, 167] width 67 height 335
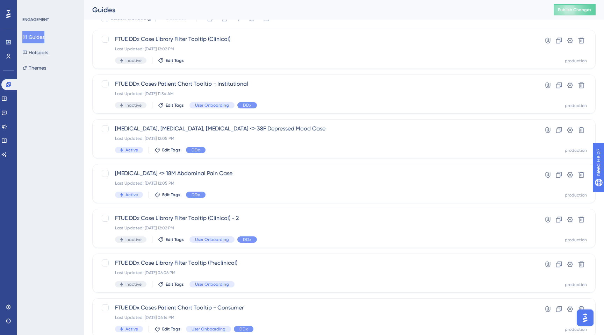
scroll to position [0, 0]
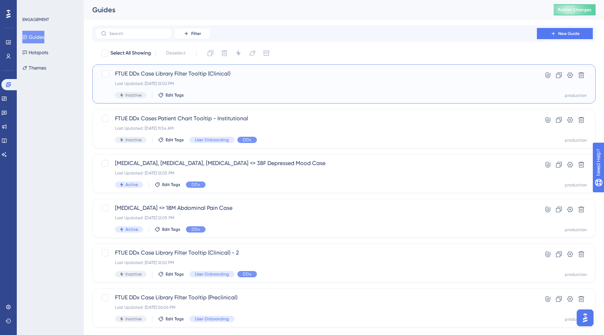
click at [486, 88] on div "FTUE DDx Case Library Filter Tooltip (Clinical) Last Updated: Aug 29 2025, 12:0…" at bounding box center [316, 84] width 402 height 29
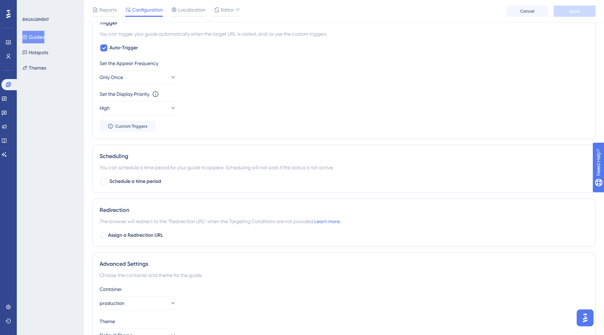
scroll to position [514, 0]
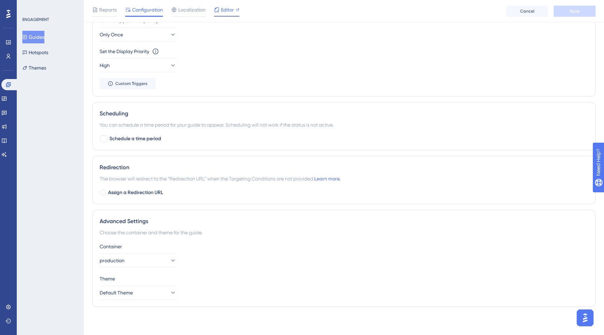
click at [228, 12] on span "Editor" at bounding box center [227, 10] width 13 height 8
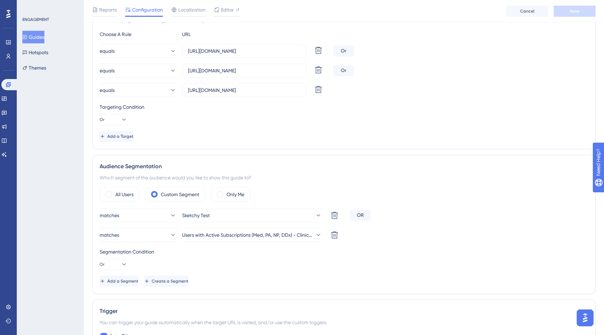
scroll to position [0, 0]
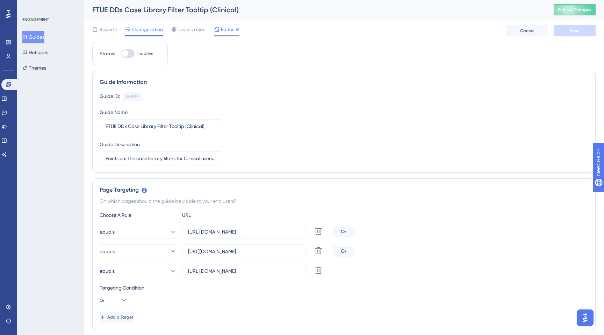
click at [221, 28] on span "Editor" at bounding box center [227, 29] width 13 height 8
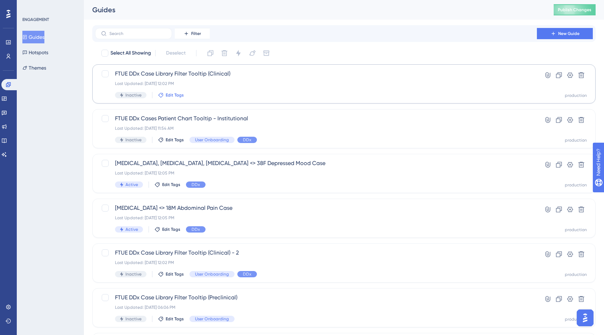
click at [172, 95] on span "Edit Tags" at bounding box center [175, 95] width 18 height 6
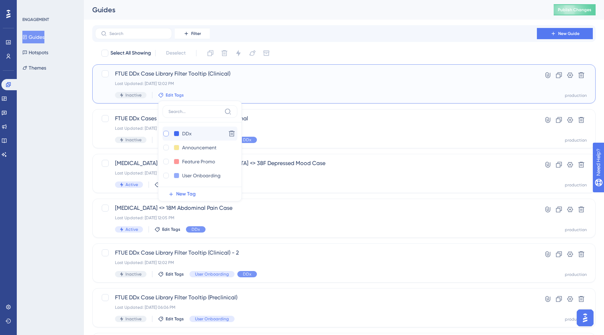
click at [164, 133] on div at bounding box center [166, 134] width 6 height 6
checkbox input "true"
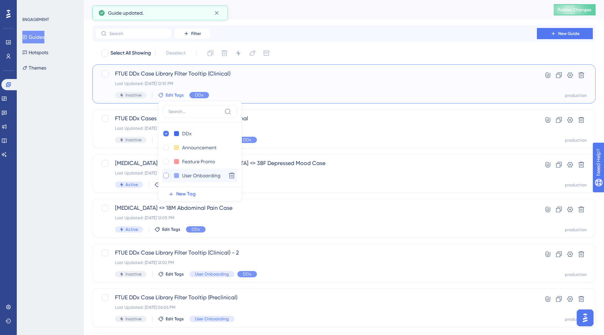
click at [164, 177] on div at bounding box center [166, 176] width 6 height 6
checkbox input "true"
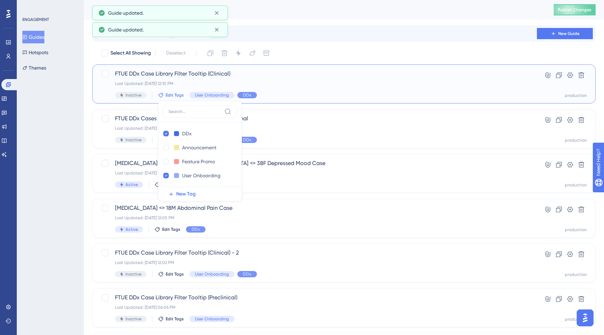
click at [367, 82] on div "Last Updated: Aug 29 2025, 12:10 PM" at bounding box center [316, 84] width 402 height 6
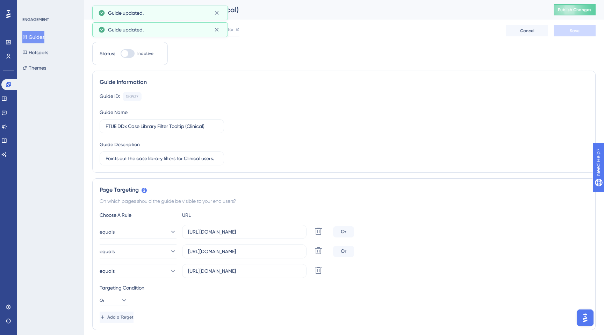
click at [308, 41] on div "Reports Configuration Localization Editor Cancel Save" at bounding box center [343, 31] width 503 height 22
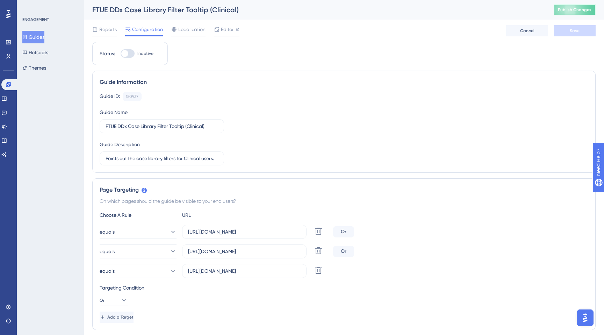
click at [561, 11] on span "Publish Changes" at bounding box center [575, 10] width 34 height 6
click at [227, 31] on span "Editor" at bounding box center [227, 29] width 13 height 8
click at [116, 59] on div "Status: Inactive" at bounding box center [129, 53] width 75 height 23
click at [123, 56] on div at bounding box center [124, 53] width 7 height 7
click at [121, 54] on input "Inactive" at bounding box center [120, 53] width 0 height 0
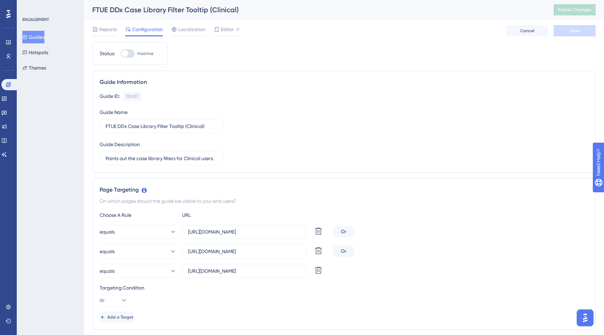
checkbox input "true"
click at [562, 32] on button "Save" at bounding box center [574, 30] width 42 height 11
click at [568, 11] on span "Publish Changes" at bounding box center [575, 10] width 34 height 6
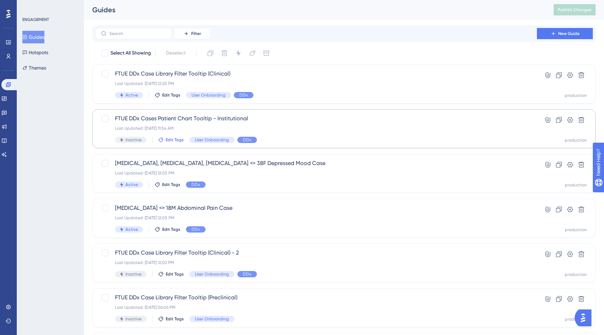
click at [168, 138] on span "Edit Tags" at bounding box center [175, 140] width 18 height 6
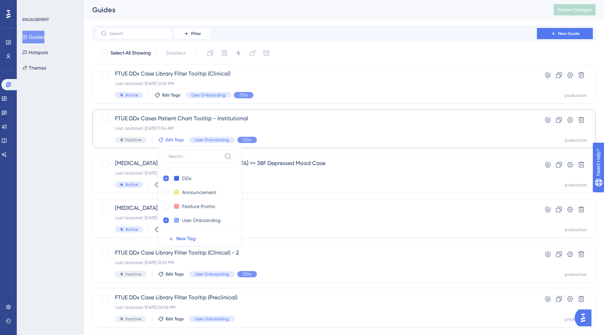
scroll to position [28, 0]
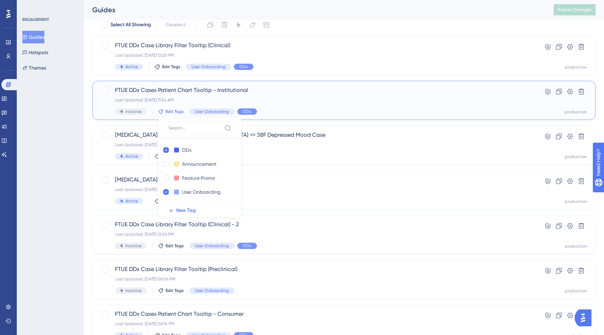
click at [229, 103] on div "FTUE DDx Cases Patient Chart Tooltip - Institutional Last Updated: Aug 29 2025,…" at bounding box center [316, 100] width 402 height 29
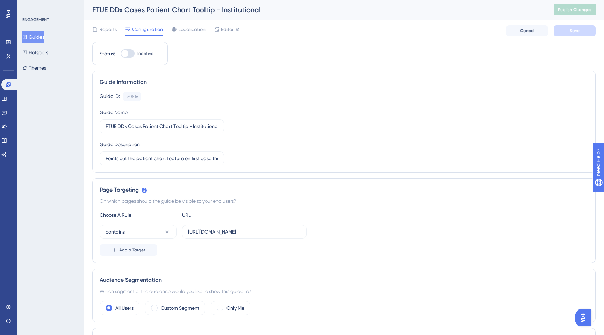
click at [124, 53] on div at bounding box center [124, 53] width 7 height 7
click at [121, 53] on input "Inactive" at bounding box center [120, 53] width 0 height 0
click at [128, 51] on div at bounding box center [130, 53] width 7 height 7
click at [121, 53] on input "Active" at bounding box center [120, 53] width 0 height 0
click at [231, 31] on span "Editor" at bounding box center [227, 29] width 13 height 8
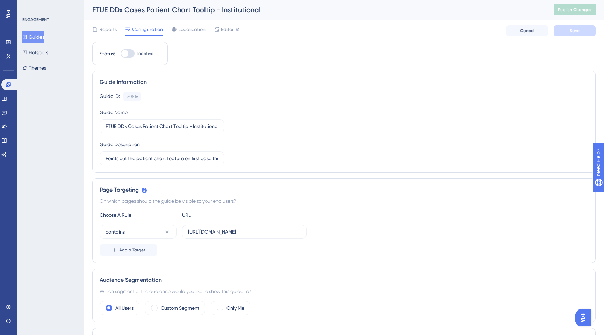
click at [126, 56] on div at bounding box center [124, 53] width 7 height 7
click at [121, 54] on input "Inactive" at bounding box center [120, 53] width 0 height 0
checkbox input "true"
click at [558, 26] on button "Save" at bounding box center [574, 30] width 42 height 11
click at [569, 12] on span "Publish Changes" at bounding box center [575, 10] width 34 height 6
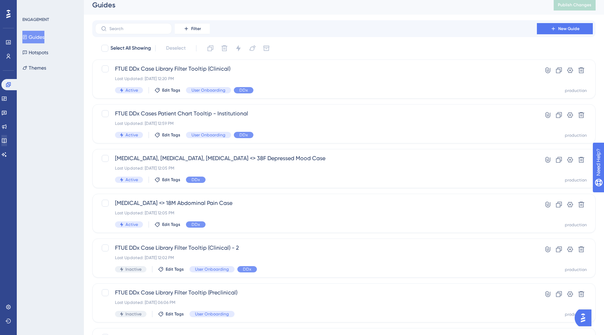
scroll to position [6, 0]
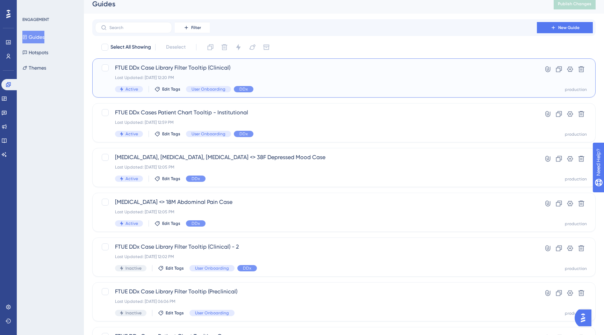
click at [201, 72] on div "FTUE DDx Case Library Filter Tooltip (Clinical) Last Updated: Aug 29 2025, 12:2…" at bounding box center [316, 78] width 402 height 29
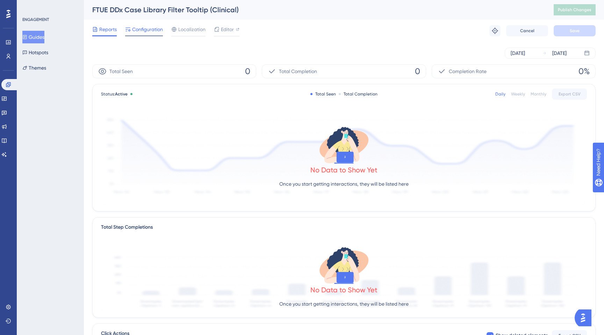
click at [147, 32] on span "Configuration" at bounding box center [147, 29] width 31 height 8
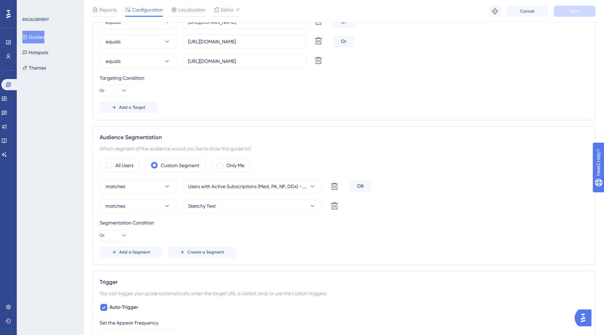
scroll to position [232, 0]
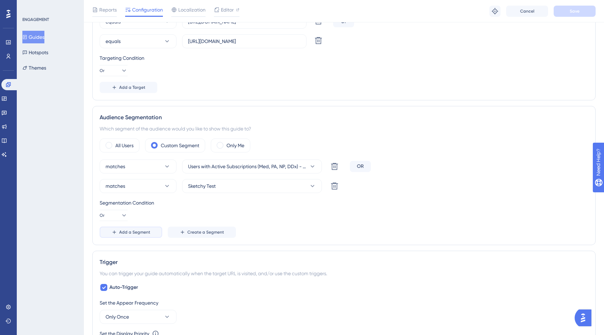
click at [143, 235] on button "Add a Segment" at bounding box center [131, 231] width 63 height 11
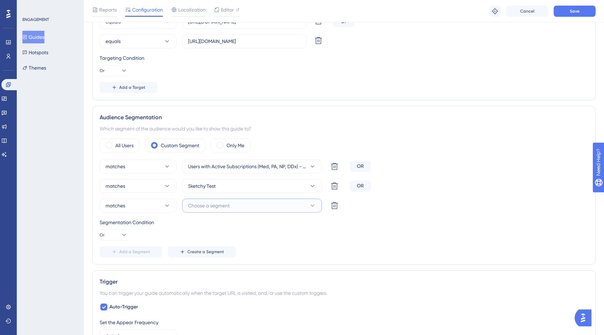
click at [203, 206] on span "Choose a segment" at bounding box center [209, 205] width 42 height 8
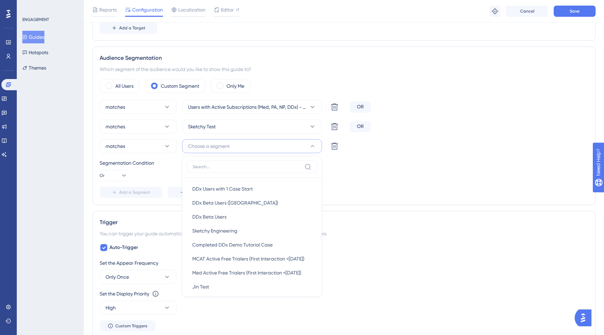
scroll to position [216, 0]
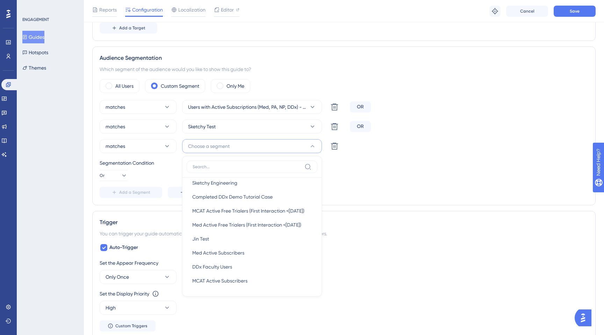
click at [346, 242] on div "Trigger You can trigger your guide automatically when the target URL is visited…" at bounding box center [343, 275] width 503 height 128
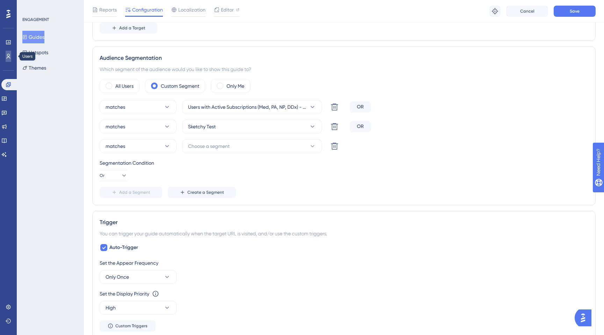
click at [10, 57] on icon at bounding box center [9, 56] width 6 height 6
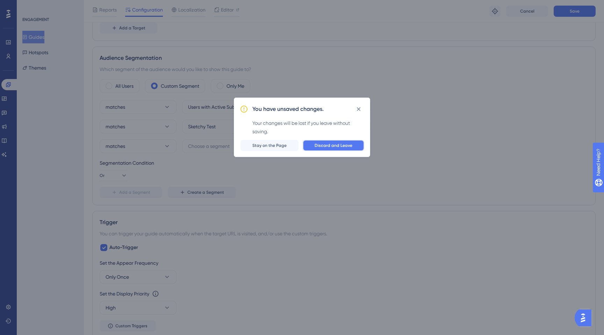
click at [337, 145] on span "Discard and Leave" at bounding box center [333, 146] width 38 height 6
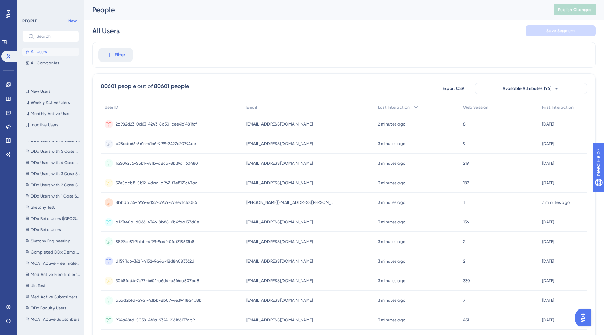
scroll to position [227, 0]
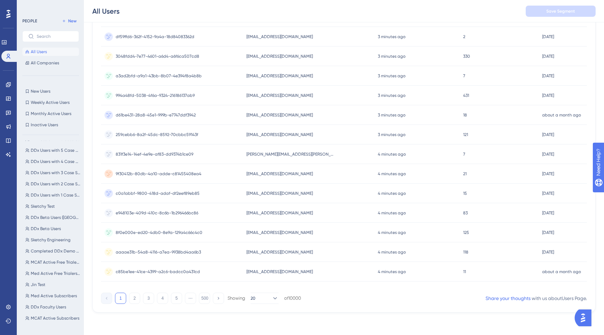
click at [38, 280] on div "Users with Active Subscriptions (Med, PA, NP, DDx) Users with Active Subscripti…" at bounding box center [52, 231] width 61 height 182
click at [42, 285] on span "Jin Test" at bounding box center [38, 285] width 15 height 6
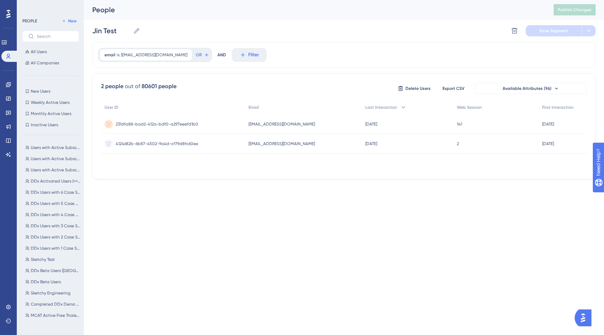
scroll to position [0, 0]
click at [143, 56] on span "jin.lin@sketchy.com" at bounding box center [154, 55] width 66 height 6
click at [115, 91] on label "jin.lin@sketchy.com" at bounding box center [144, 88] width 77 height 13
click at [115, 90] on input "jin.lin@sketchy.com" at bounding box center [144, 88] width 65 height 5
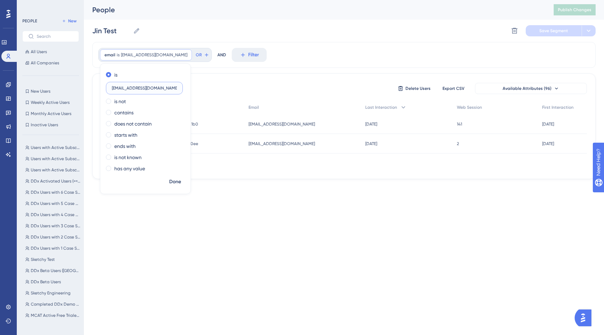
drag, startPoint x: 121, startPoint y: 87, endPoint x: 107, endPoint y: 86, distance: 14.7
click at [107, 86] on label "jin.lin@sketchy.com" at bounding box center [144, 88] width 77 height 13
type input "kelly.chan@sketchy.com"
click at [172, 183] on span "Done" at bounding box center [175, 181] width 12 height 8
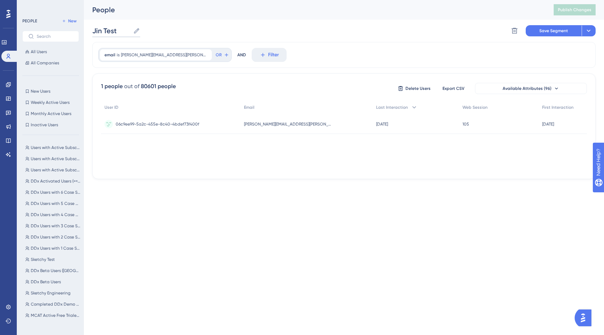
click at [101, 31] on input "Jin Test" at bounding box center [111, 31] width 38 height 10
drag, startPoint x: 101, startPoint y: 31, endPoint x: 92, endPoint y: 31, distance: 9.4
click at [92, 31] on input "Jin Test" at bounding box center [111, 31] width 38 height 10
type input "Kelly Test"
click at [354, 27] on div "Kelly Test Kelly Test Delete Segment Save Segment Actions" at bounding box center [343, 31] width 503 height 22
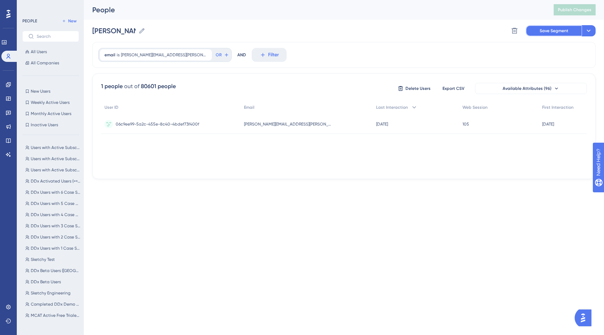
click at [546, 31] on span "Save Segment" at bounding box center [553, 31] width 29 height 6
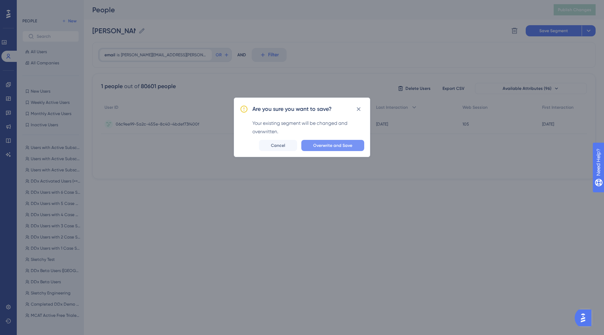
click at [322, 147] on span "Overwrite and Save" at bounding box center [332, 146] width 39 height 6
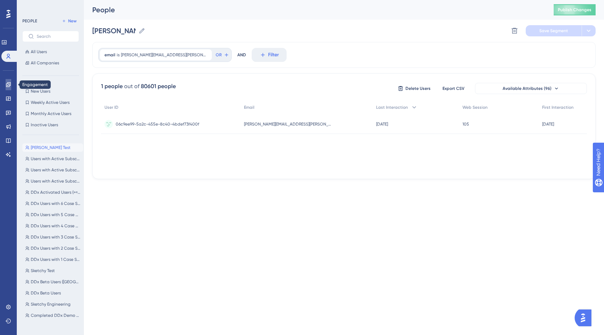
click at [8, 85] on icon at bounding box center [8, 84] width 5 height 5
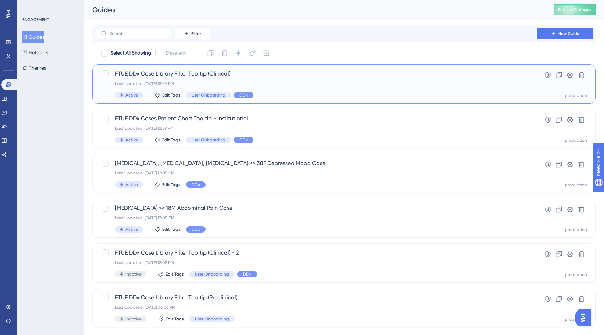
click at [230, 75] on span "FTUE DDx Case Library Filter Tooltip (Clinical)" at bounding box center [316, 74] width 402 height 8
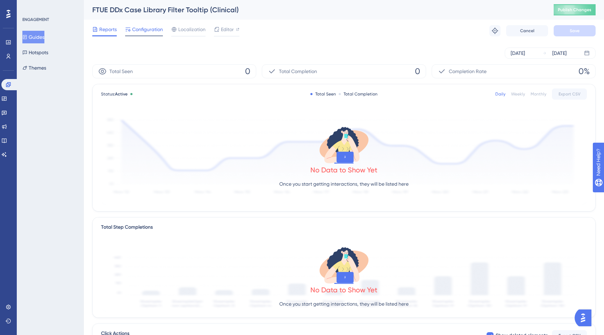
click at [157, 28] on span "Configuration" at bounding box center [147, 29] width 31 height 8
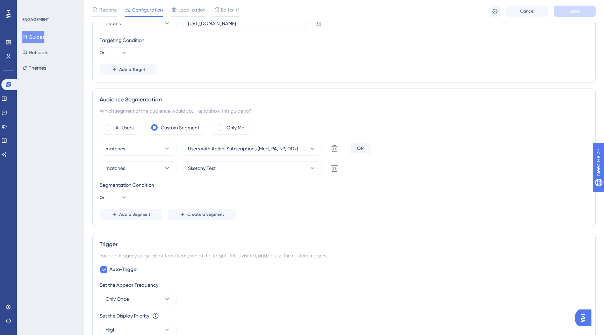
scroll to position [254, 0]
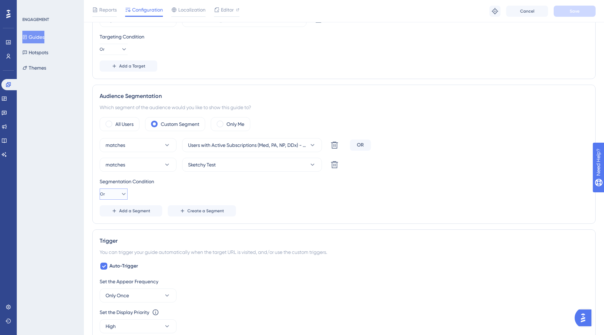
click at [120, 192] on icon at bounding box center [123, 193] width 7 height 7
click at [154, 195] on div "Segmentation Condition Or And And Or Or" at bounding box center [344, 188] width 488 height 22
click at [139, 213] on button "Add a Segment" at bounding box center [131, 210] width 63 height 11
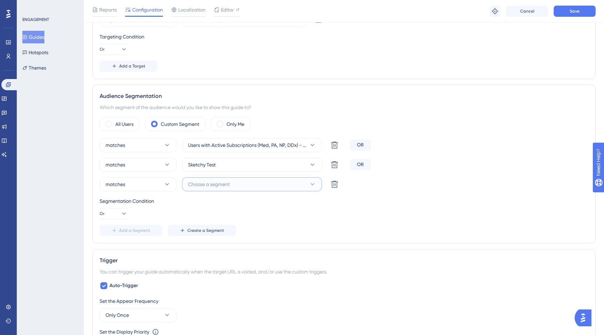
click at [221, 187] on span "Choose a segment" at bounding box center [209, 184] width 42 height 8
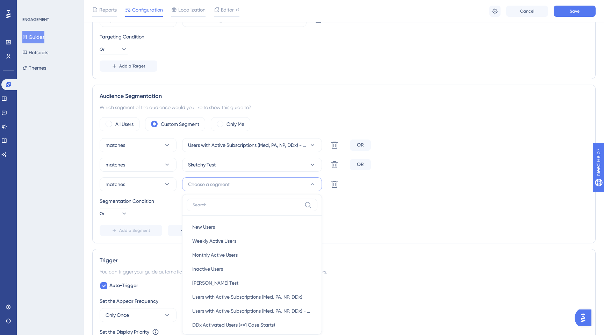
scroll to position [350, 0]
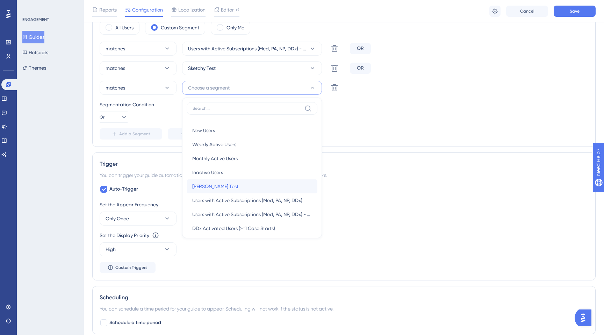
click at [218, 187] on div "Kelly Test Kelly Test" at bounding box center [251, 186] width 119 height 14
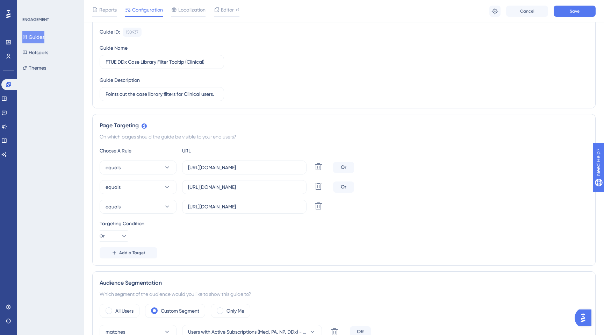
scroll to position [0, 0]
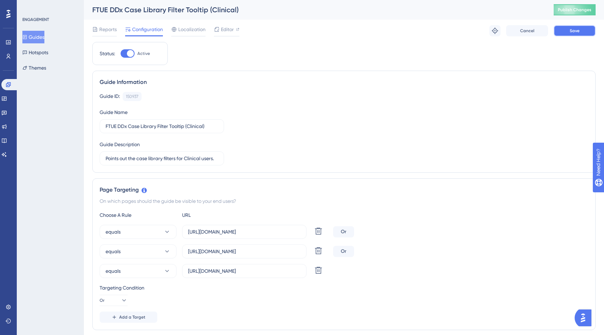
click at [571, 30] on span "Save" at bounding box center [574, 31] width 10 height 6
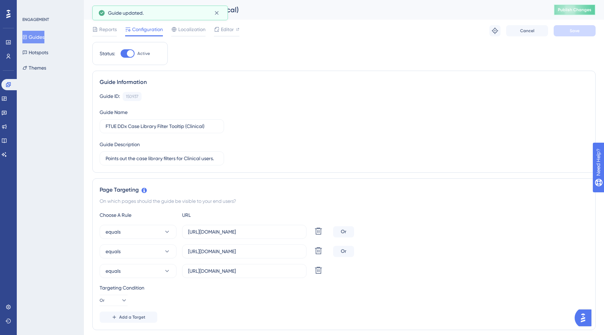
click at [570, 12] on span "Publish Changes" at bounding box center [575, 10] width 34 height 6
click at [36, 38] on button "Guides" at bounding box center [33, 37] width 22 height 13
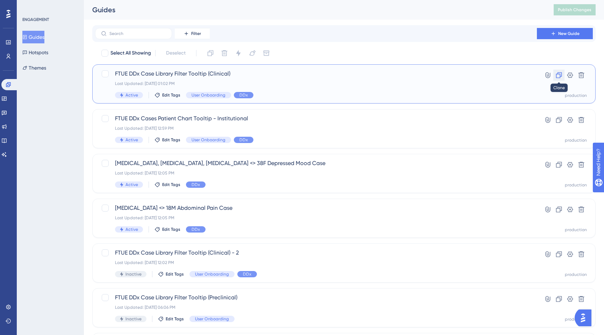
click at [558, 78] on icon at bounding box center [558, 75] width 7 height 7
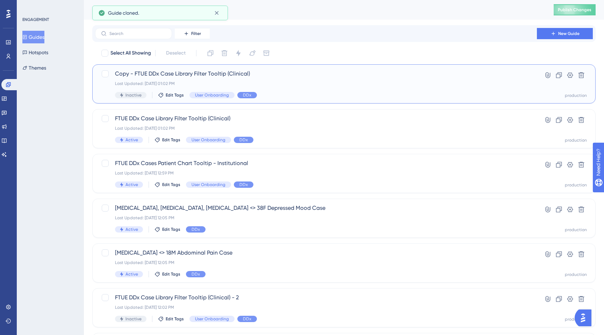
click at [156, 71] on span "Copy - FTUE DDx Case Library Filter Tooltip (Clinical)" at bounding box center [316, 74] width 402 height 8
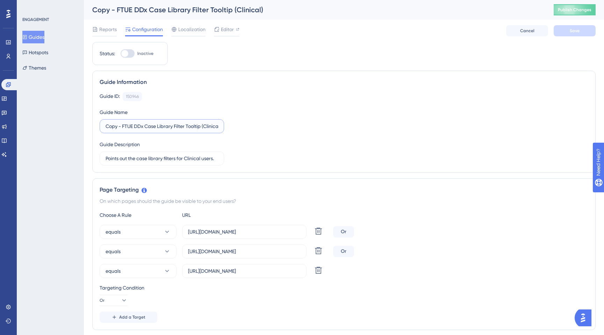
click at [129, 130] on input "Copy - FTUE DDx Case Library Filter Tooltip (Clinical)" at bounding box center [162, 126] width 112 height 8
drag, startPoint x: 123, startPoint y: 126, endPoint x: 86, endPoint y: 125, distance: 37.0
click at [188, 127] on input "FTUE DDx Case Library Filter Tooltip (Clinical)" at bounding box center [162, 126] width 112 height 8
click at [219, 126] on label "FTUE DDx Case Library Filter Tooltip (Pre-Clinical)" at bounding box center [162, 126] width 124 height 14
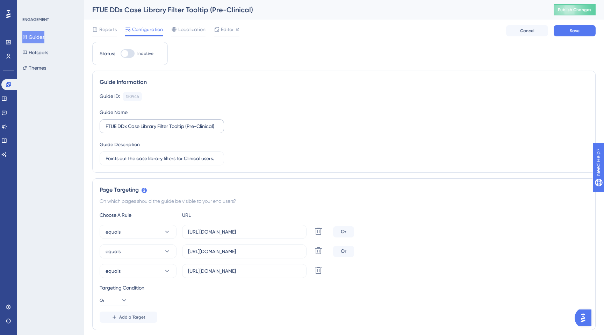
click at [218, 126] on input "FTUE DDx Case Library Filter Tooltip (Pre-Clinical)" at bounding box center [162, 126] width 112 height 8
click at [219, 126] on label "FTUE DDx Case Library Filter Tooltip (Pre-Clinical)" at bounding box center [162, 126] width 124 height 14
click at [218, 126] on input "FTUE DDx Case Library Filter Tooltip (Pre-Clinical)" at bounding box center [162, 126] width 112 height 8
click at [215, 126] on input "FTUE DDx Case Library Filter Tooltip (Pre-Clinical)" at bounding box center [162, 126] width 112 height 8
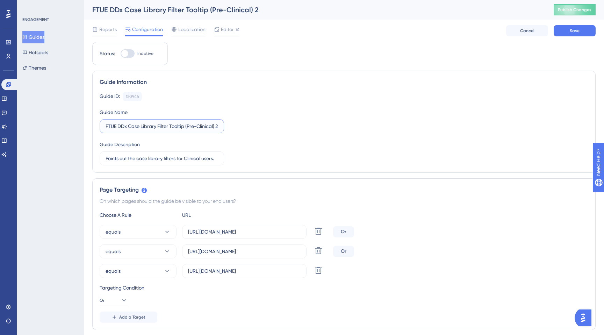
type input "FTUE DDx Case Library Filter Tooltip (Pre-Clinical) 2"
click at [251, 143] on div "Guide ID: 150946 Copy Guide Name FTUE DDx Case Library Filter Tooltip (Pre-Clin…" at bounding box center [344, 128] width 488 height 73
click at [568, 34] on button "Save" at bounding box center [574, 30] width 42 height 11
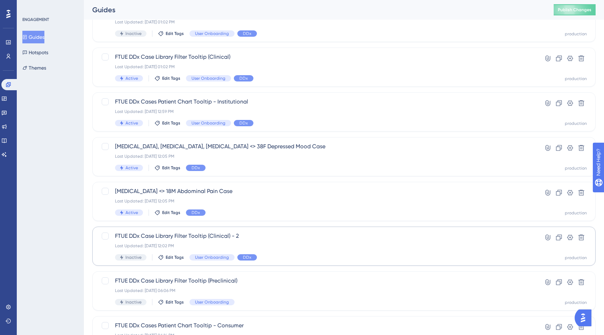
scroll to position [67, 0]
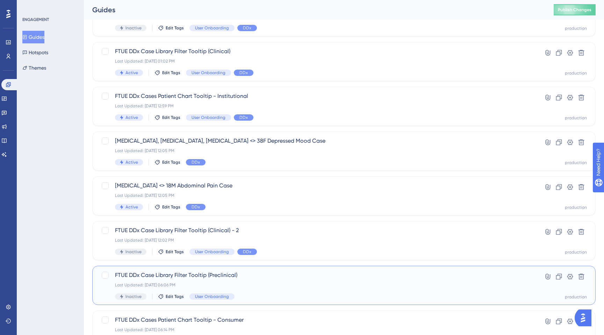
click at [172, 277] on span "FTUE DDx Case Library Filter Tooltip (Preclinical)" at bounding box center [316, 275] width 402 height 8
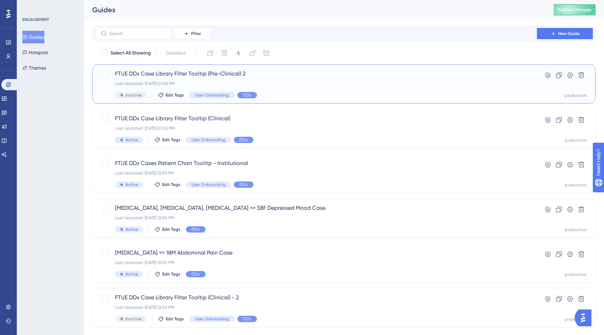
click at [172, 84] on div "Last Updated: Aug 29 2025, 01:02 PM" at bounding box center [316, 84] width 402 height 6
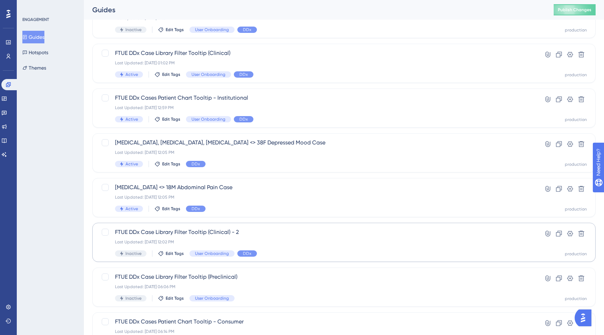
scroll to position [102, 0]
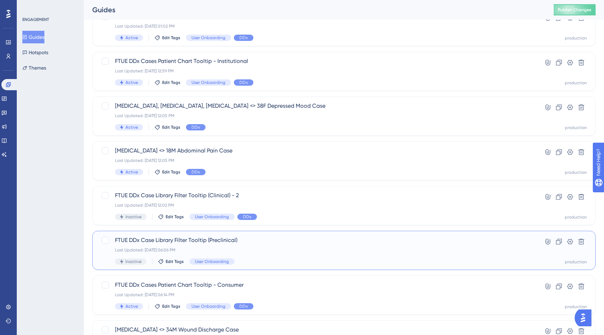
click at [164, 244] on div "FTUE DDx Case Library Filter Tooltip (Preclinical) Last Updated: Aug 28 2025, 0…" at bounding box center [316, 250] width 402 height 29
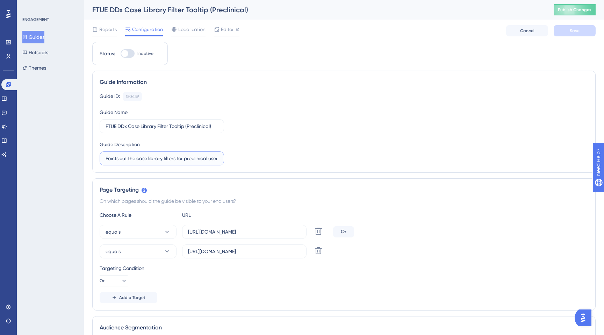
click at [177, 160] on input "Points out the case library filters for preclinical users." at bounding box center [162, 158] width 112 height 8
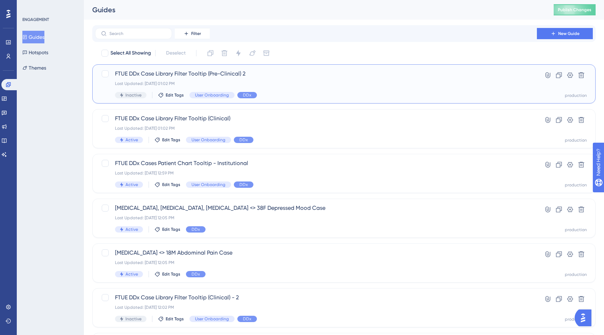
click at [157, 80] on div "FTUE DDx Case Library Filter Tooltip (Pre-Clinical) 2 Last Updated: Aug 29 2025…" at bounding box center [316, 84] width 402 height 29
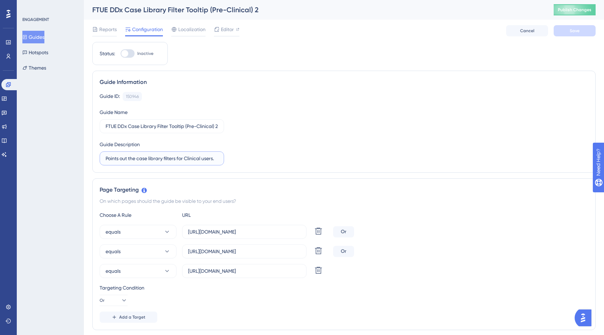
click at [160, 157] on input "Points out the case library filters for Clinical users." at bounding box center [162, 158] width 112 height 8
paste input "prec"
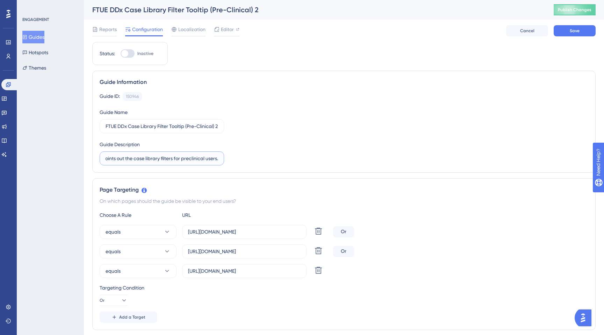
type input "Points out the case library filters for preclinical users."
click at [244, 160] on div "Guide ID: 150946 Copy Guide Name FTUE DDx Case Library Filter Tooltip (Pre-Clin…" at bounding box center [344, 128] width 488 height 73
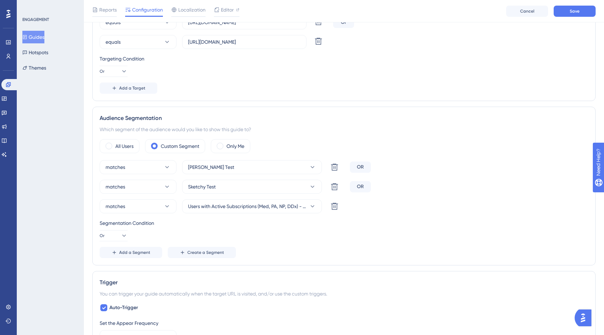
scroll to position [255, 0]
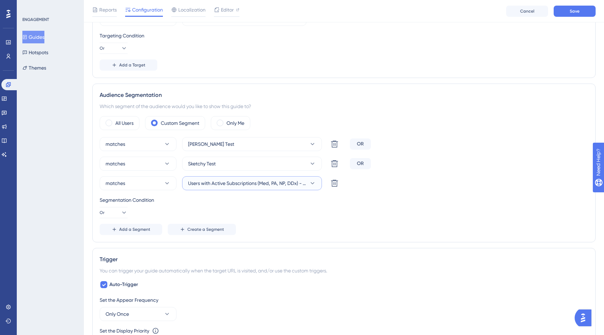
click at [228, 184] on span "Users with Active Subscriptions (Med, PA, NP, DDx) - Clinical" at bounding box center [247, 183] width 118 height 8
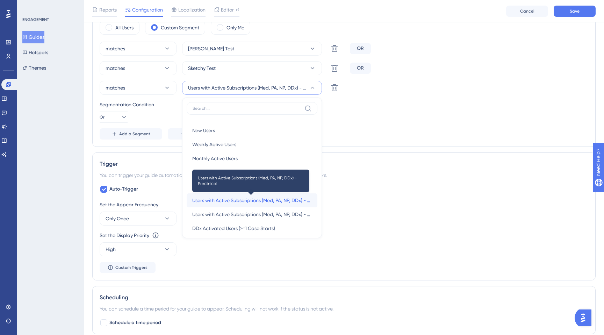
click at [237, 198] on span "Users with Active Subscriptions (Med, PA, NP, DDx) - Preclinical" at bounding box center [251, 200] width 119 height 8
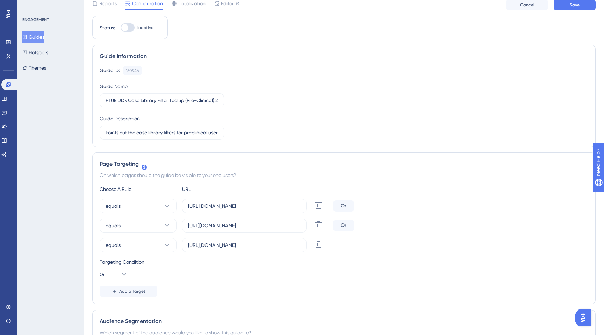
scroll to position [0, 0]
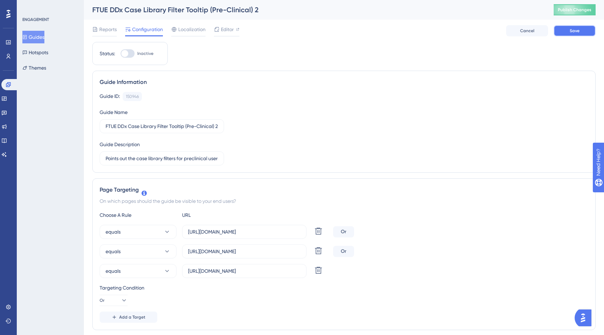
click at [582, 30] on button "Save" at bounding box center [574, 30] width 42 height 11
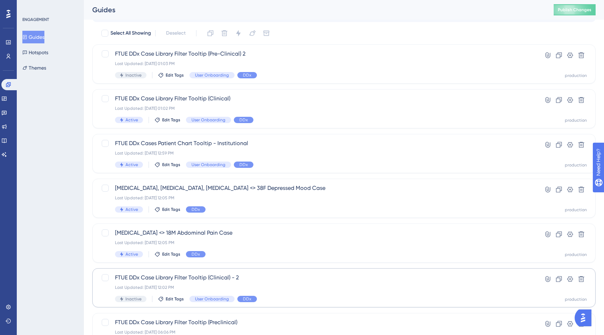
scroll to position [94, 0]
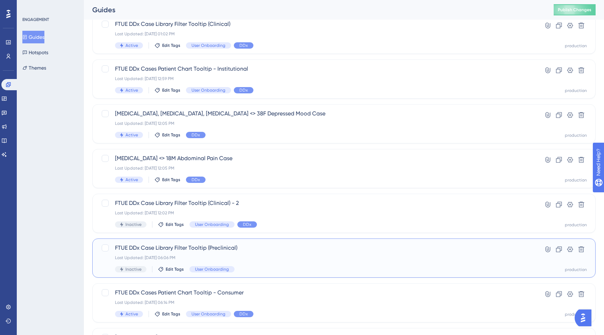
click at [284, 261] on div "FTUE DDx Case Library Filter Tooltip (Preclinical) Last Updated: Aug 28 2025, 0…" at bounding box center [316, 257] width 402 height 29
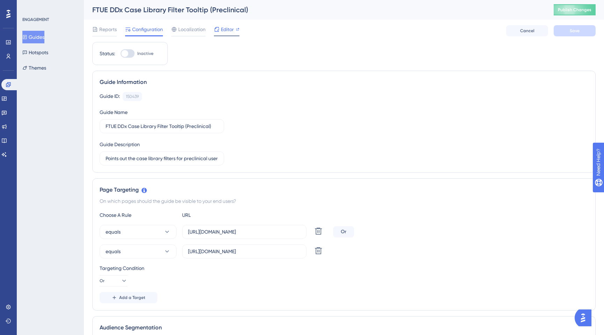
click at [227, 28] on span "Editor" at bounding box center [227, 29] width 13 height 8
click at [38, 39] on button "Guides" at bounding box center [33, 37] width 22 height 13
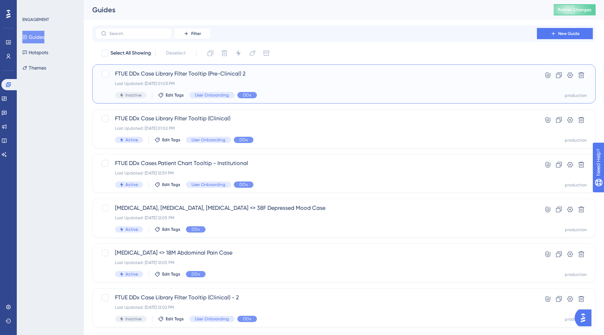
click at [167, 78] on div "FTUE DDx Case Library Filter Tooltip (Pre-Clinical) 2 Last Updated: Aug 29 2025…" at bounding box center [316, 84] width 402 height 29
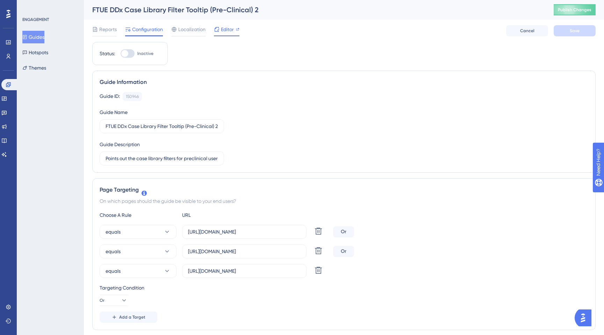
click at [226, 30] on span "Editor" at bounding box center [227, 29] width 13 height 8
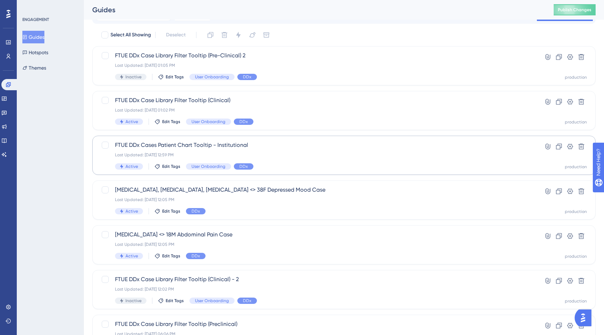
scroll to position [25, 0]
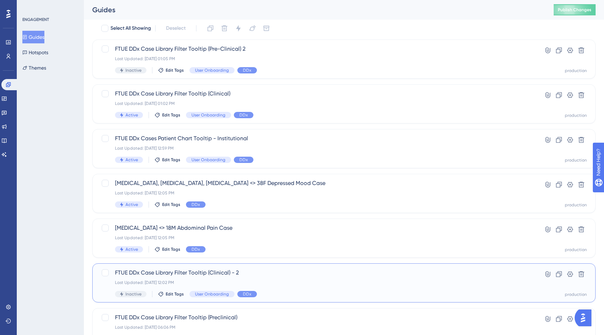
click at [242, 273] on span "FTUE DDx Case Library Filter Tooltip (Clinical) - 2" at bounding box center [316, 272] width 402 height 8
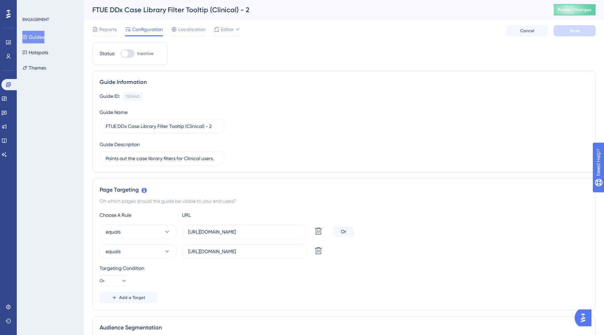
click at [234, 11] on div "FTUE DDx Case Library Filter Tooltip (Clinical) - 2" at bounding box center [314, 10] width 444 height 10
click at [225, 10] on div "FTUE DDx Case Library Filter Tooltip (Clinical) - 2" at bounding box center [314, 10] width 444 height 10
drag, startPoint x: 214, startPoint y: 126, endPoint x: 210, endPoint y: 126, distance: 4.2
click at [210, 126] on input "FTUE DDx Case Library Filter Tooltip (Clinical) - 2" at bounding box center [162, 126] width 112 height 8
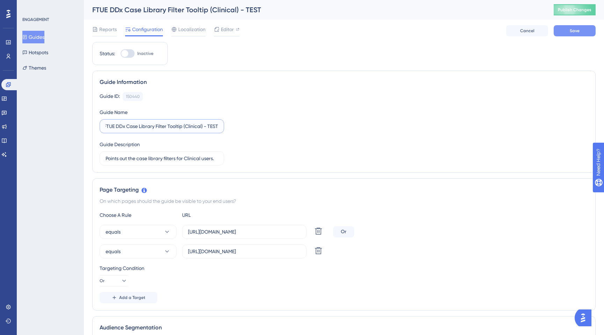
type input "FTUE DDx Case Library Filter Tooltip (Clinical) - TEST"
click at [566, 32] on button "Save" at bounding box center [574, 30] width 42 height 11
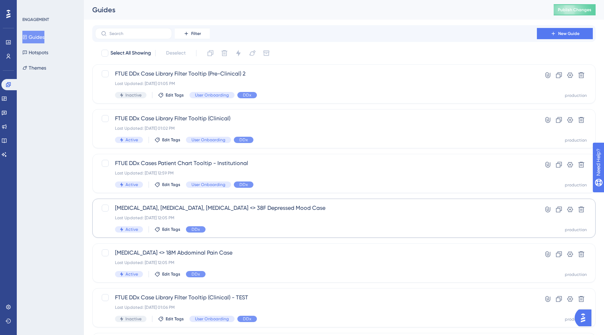
scroll to position [57, 0]
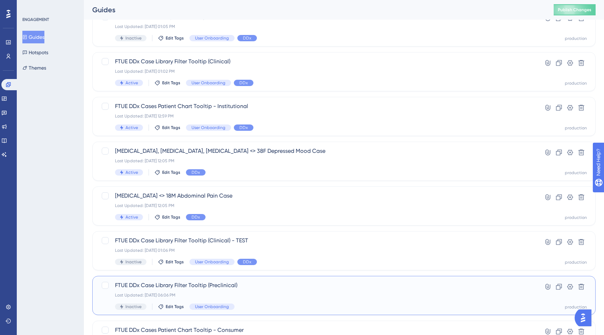
click at [169, 293] on div "Last Updated: Aug 28 2025, 06:06 PM" at bounding box center [316, 295] width 402 height 6
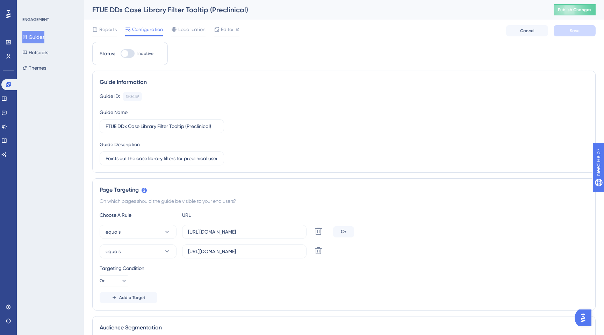
click at [237, 12] on div "FTUE DDx Case Library Filter Tooltip (Preclinical)" at bounding box center [314, 10] width 444 height 10
click at [213, 126] on input "FTUE DDx Case Library Filter Tooltip (Preclinical)" at bounding box center [162, 126] width 112 height 8
type input "FTUE DDx Case Library Filter Tooltip (Preclinical) TEST"
click at [563, 28] on button "Save" at bounding box center [574, 30] width 42 height 11
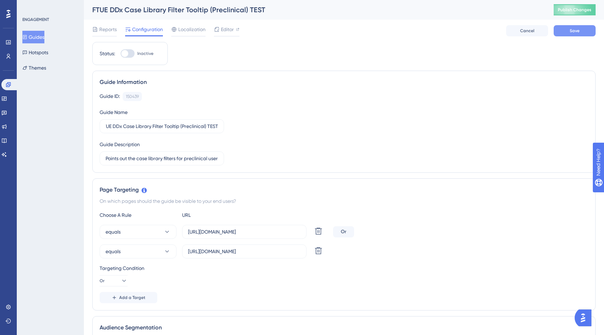
scroll to position [0, 0]
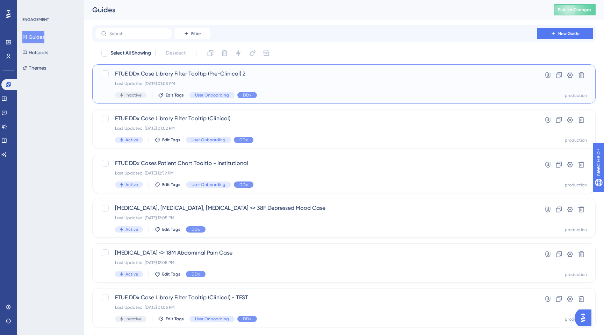
click at [254, 73] on span "FTUE DDx Case Library Filter Tooltip (Pre-Clinical) 2" at bounding box center [316, 74] width 402 height 8
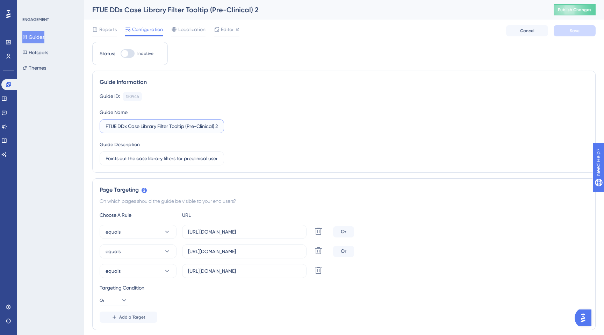
click at [205, 126] on input "FTUE DDx Case Library Filter Tooltip (Pre-Clinical) 2" at bounding box center [162, 126] width 112 height 8
click at [216, 126] on input "FTUE DDx Case Library Filter Tooltip (Pre-Clinical) 2" at bounding box center [162, 126] width 112 height 8
type input "FTUE DDx Case Library Filter Tooltip (Pre-Clinical)"
click at [356, 137] on div "Guide ID: 150946 Copy Guide Name FTUE DDx Case Library Filter Tooltip (Pre-Clin…" at bounding box center [344, 128] width 488 height 73
click at [579, 31] on span "Save" at bounding box center [574, 31] width 10 height 6
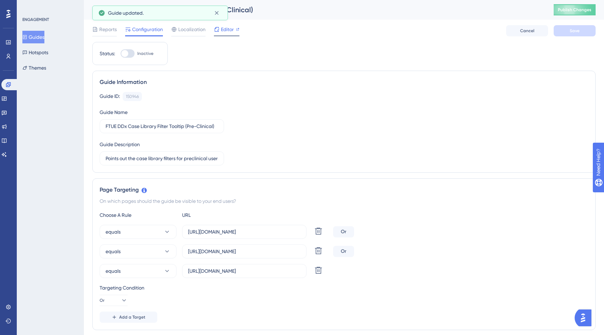
click at [227, 32] on span "Editor" at bounding box center [227, 29] width 13 height 8
click at [44, 35] on button "Guides" at bounding box center [33, 37] width 22 height 13
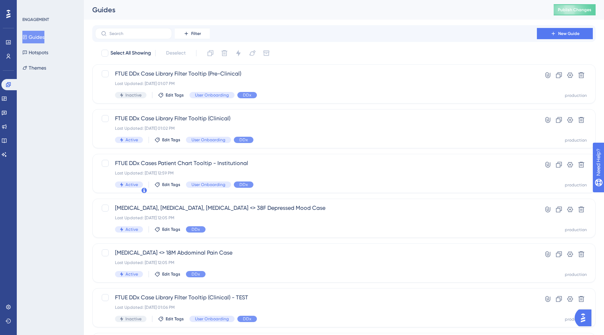
click at [41, 37] on button "Guides" at bounding box center [33, 37] width 22 height 13
click at [102, 174] on div "FTUE DDx Cases Patient Chart Tooltip - Institutional Last Updated: Aug 29 2025,…" at bounding box center [309, 173] width 416 height 29
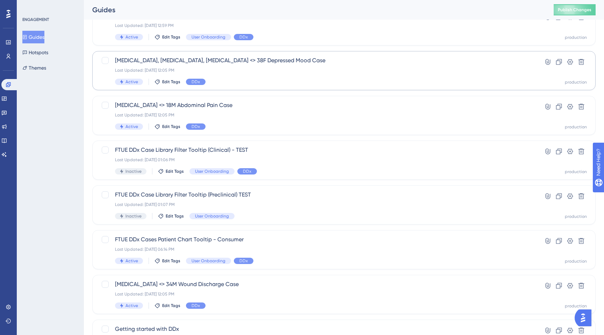
scroll to position [169, 0]
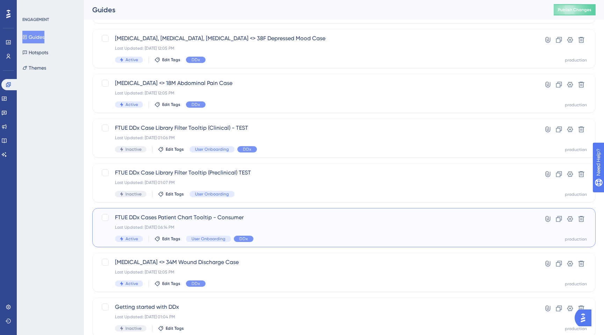
click at [99, 234] on div "FTUE DDx Cases Patient Chart Tooltip - Consumer Last Updated: Aug 28 2025, 06:1…" at bounding box center [343, 227] width 503 height 39
